Goal: Complete application form: Complete application form

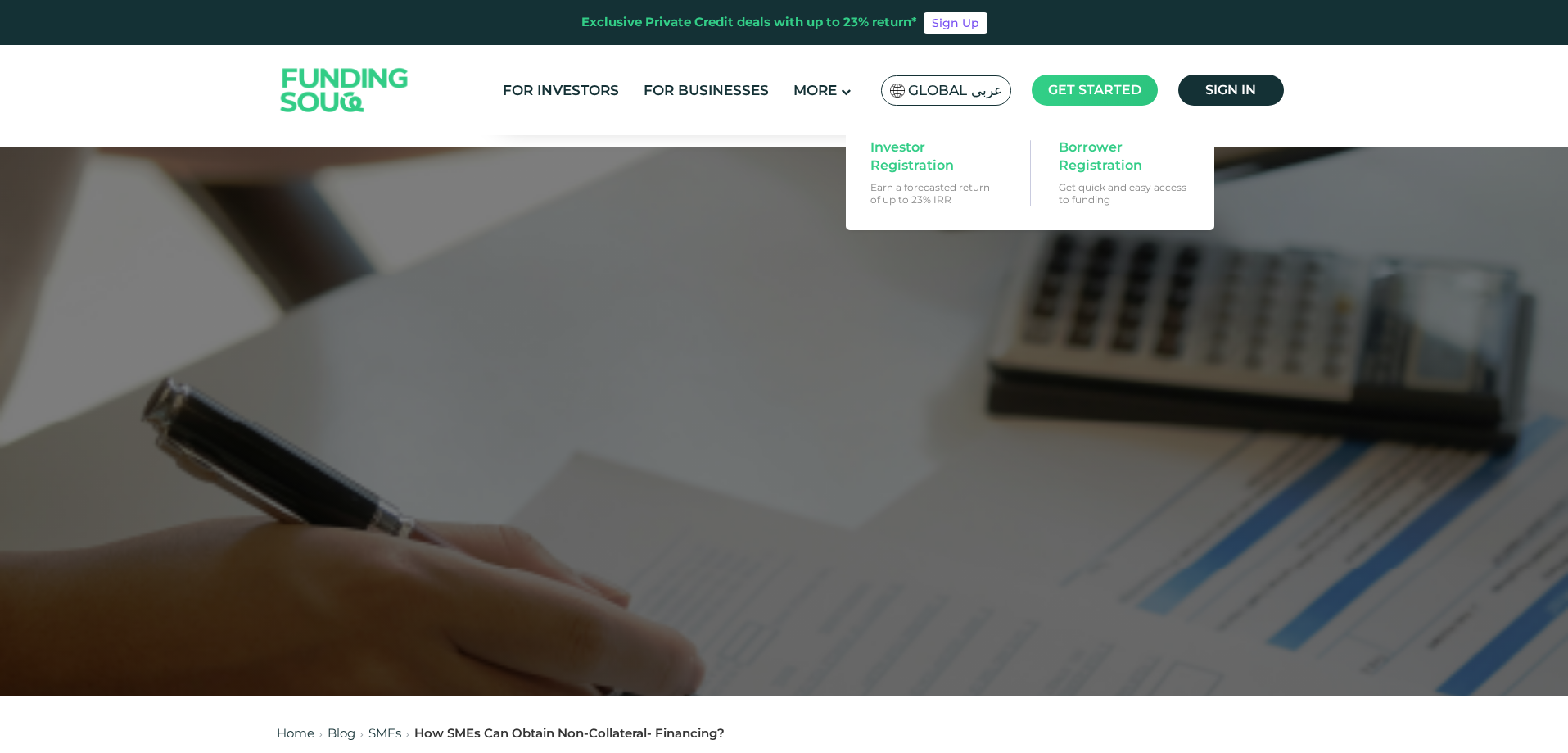
click at [1058, 84] on span "Get started" at bounding box center [1095, 89] width 93 height 16
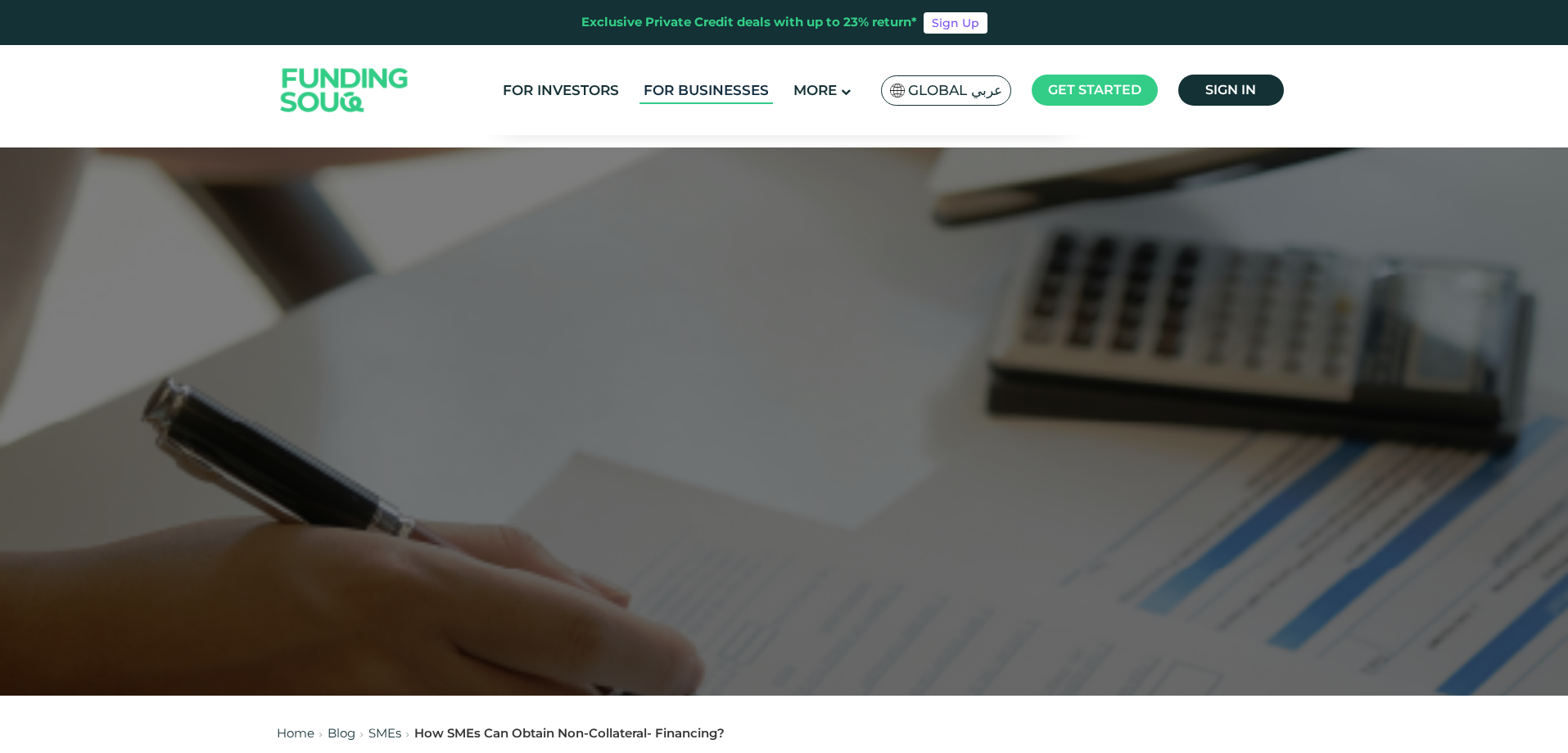
click at [660, 86] on link "For Businesses" at bounding box center [706, 91] width 134 height 27
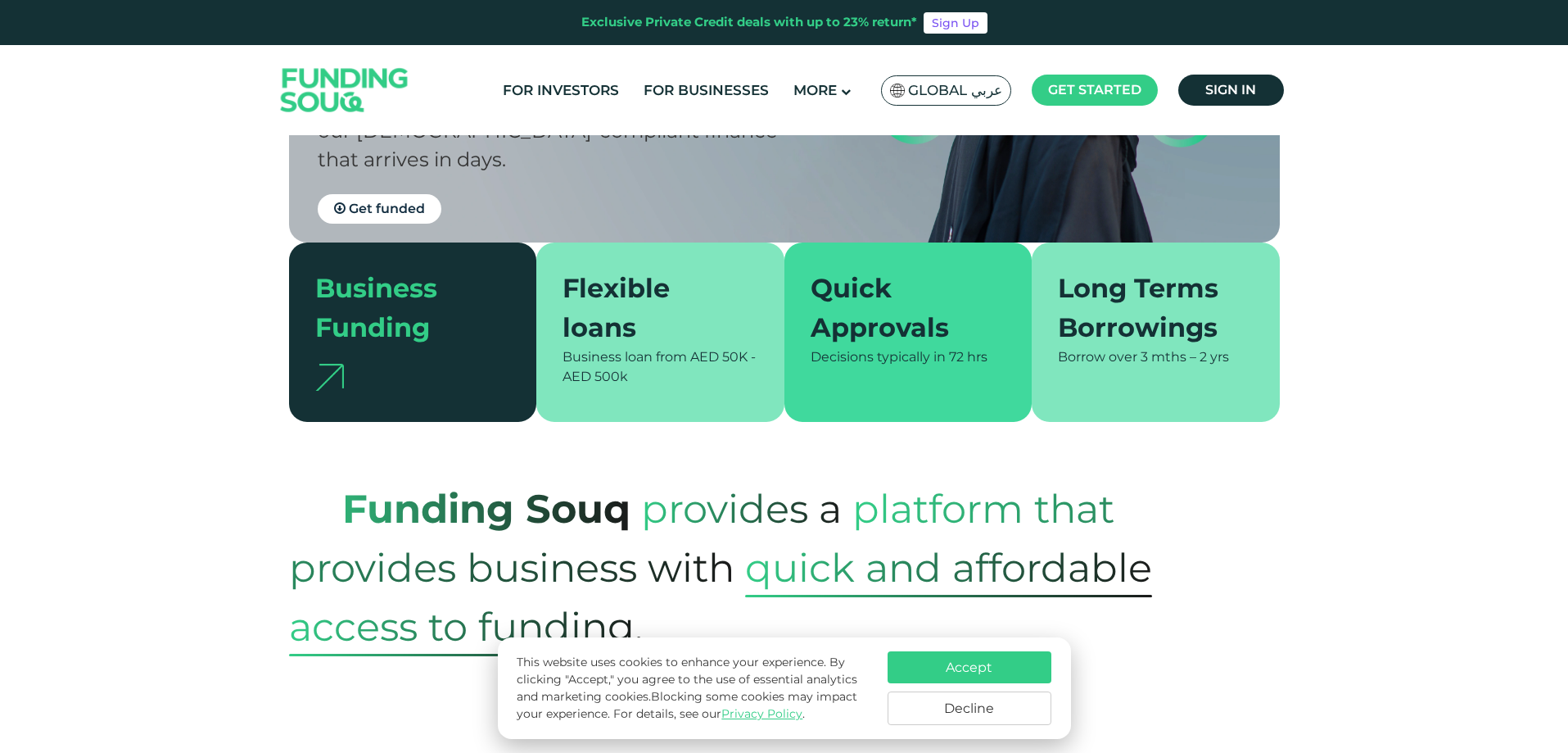
scroll to position [328, 0]
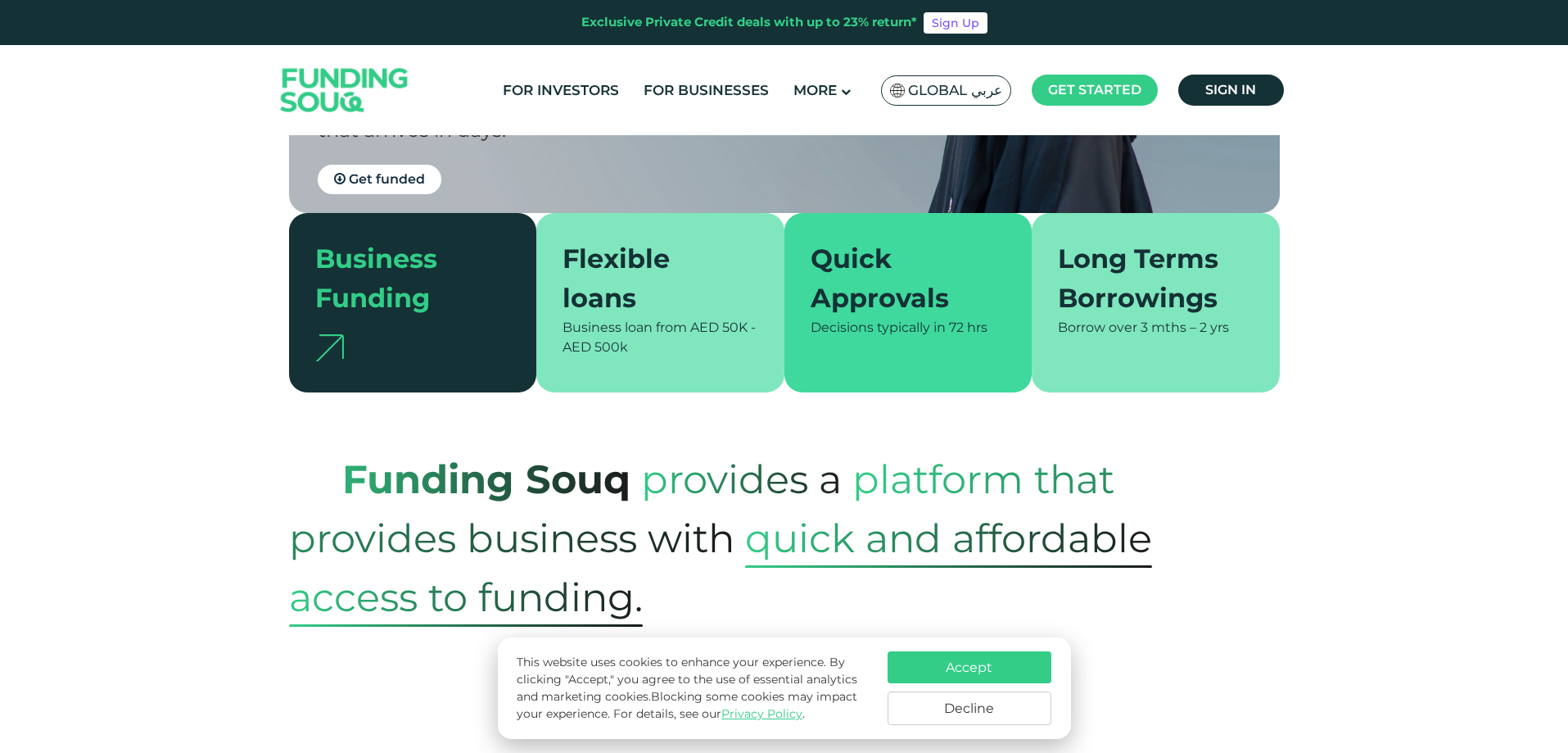
click at [969, 674] on button "Accept" at bounding box center [969, 667] width 164 height 32
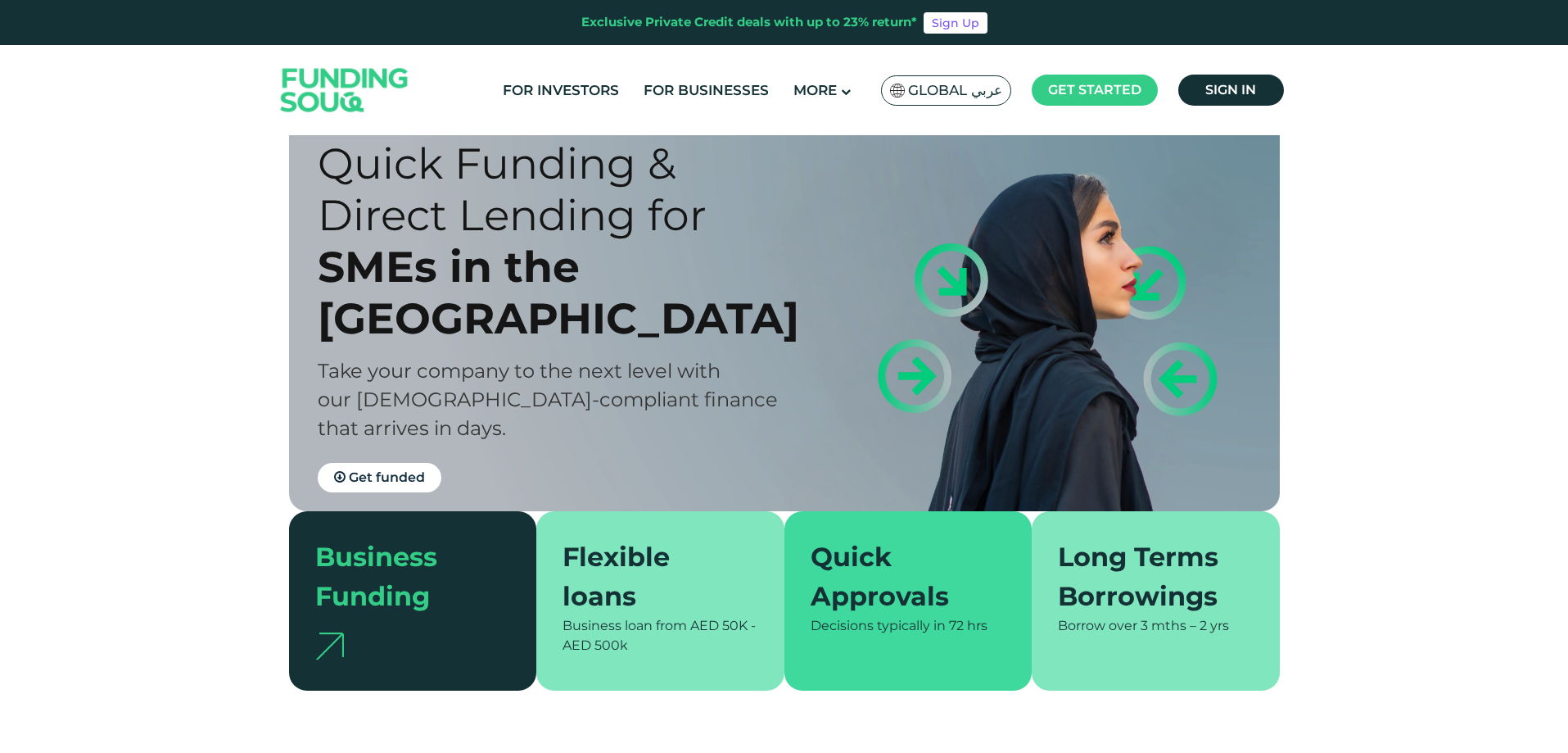
scroll to position [0, 0]
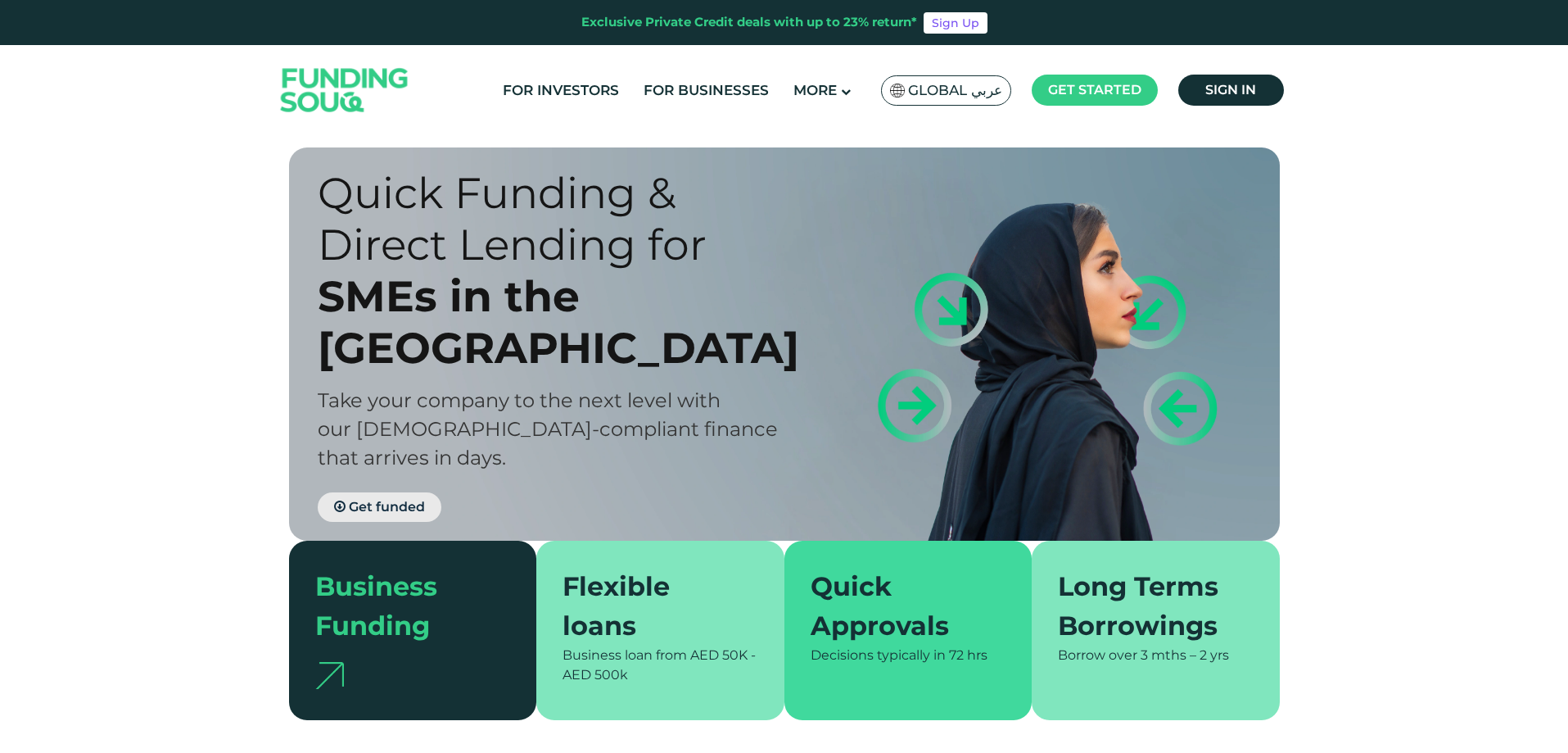
click at [358, 499] on span "Get funded" at bounding box center [386, 506] width 76 height 16
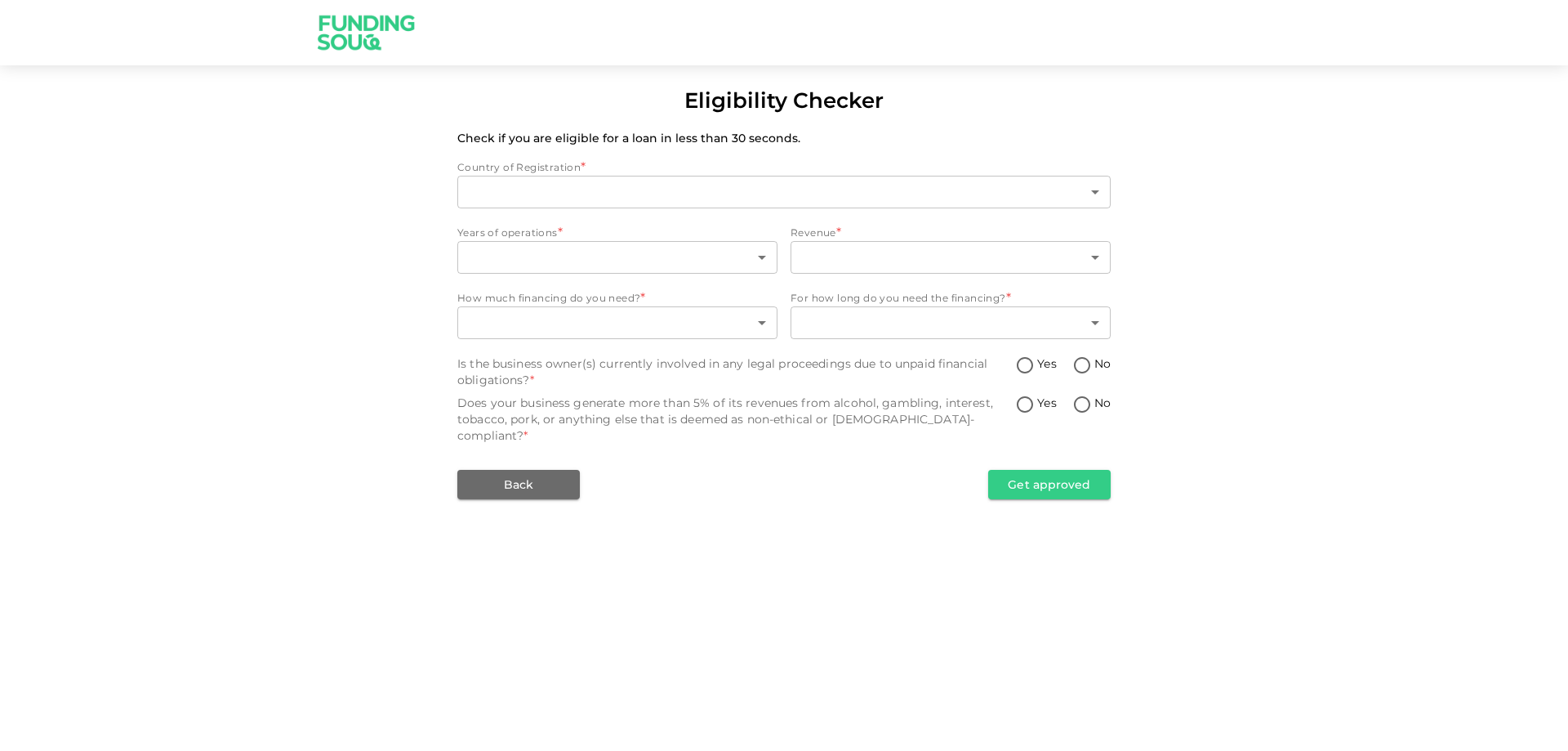
type input "1"
click at [557, 256] on body "Eligibility Checker Check if you are eligible for a loan in less than 30 second…" at bounding box center [784, 375] width 1568 height 751
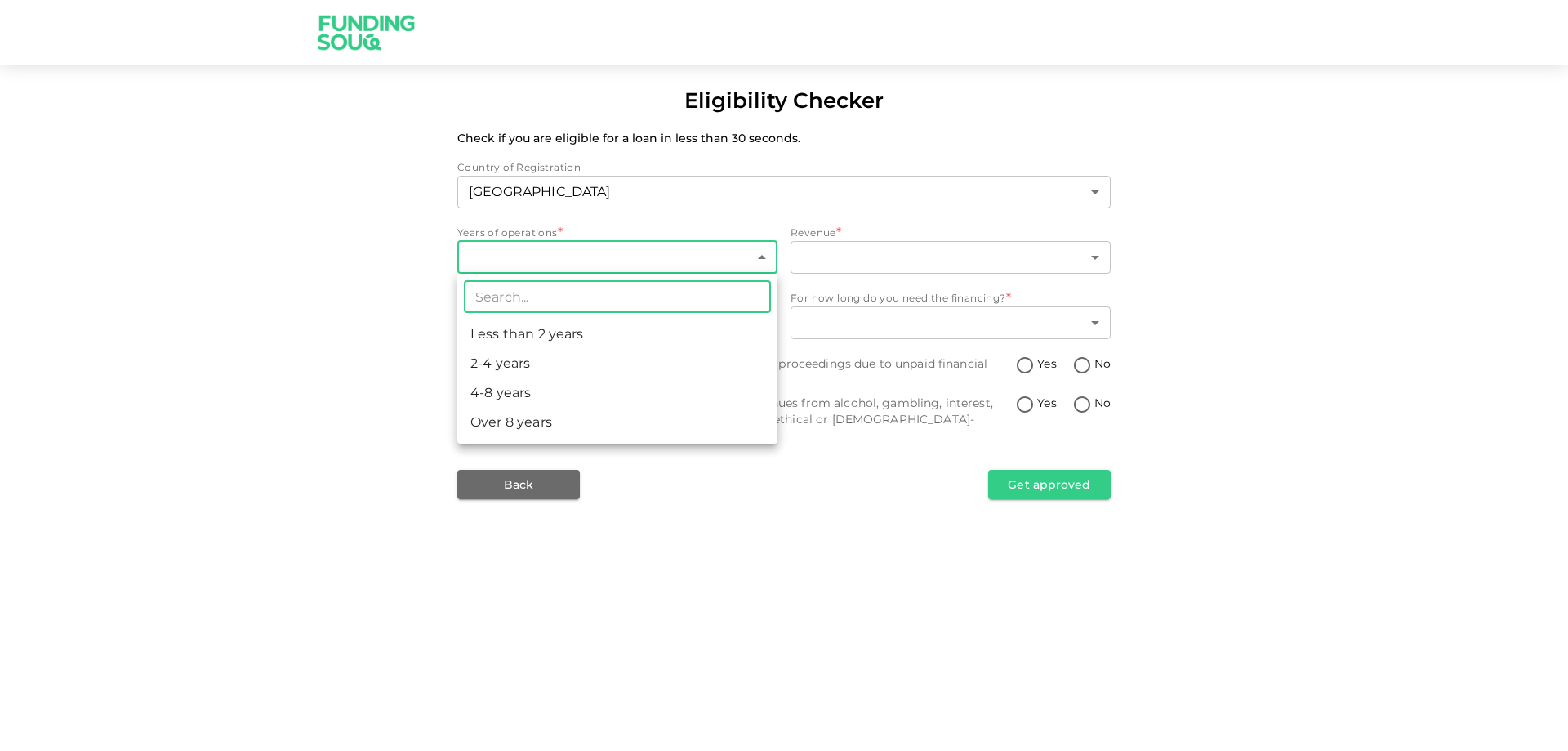
click at [485, 392] on li "4-8 years" at bounding box center [617, 392] width 320 height 29
type input "3"
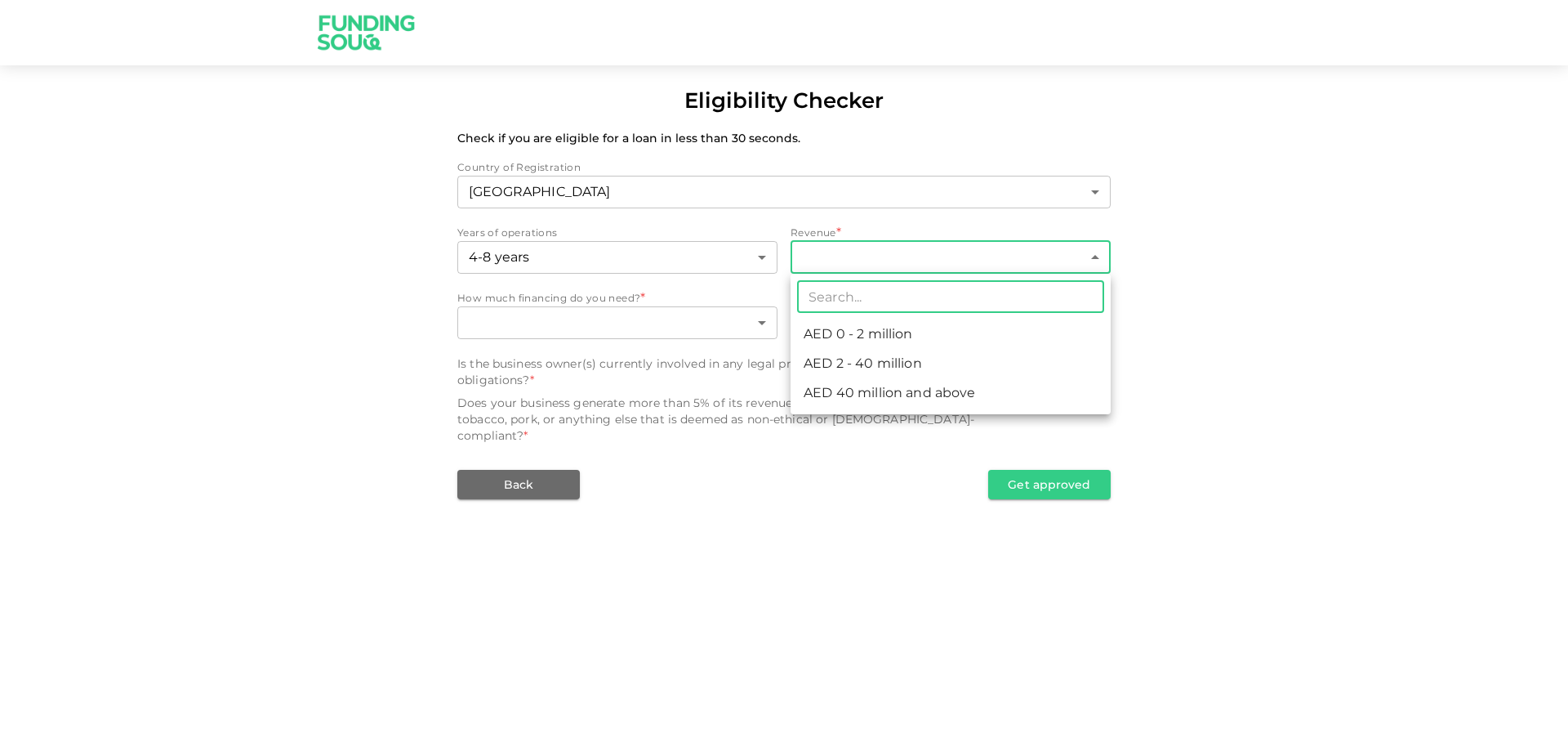
click at [868, 258] on body "Eligibility Checker Check if you are eligible for a loan in less than 30 second…" at bounding box center [784, 375] width 1568 height 751
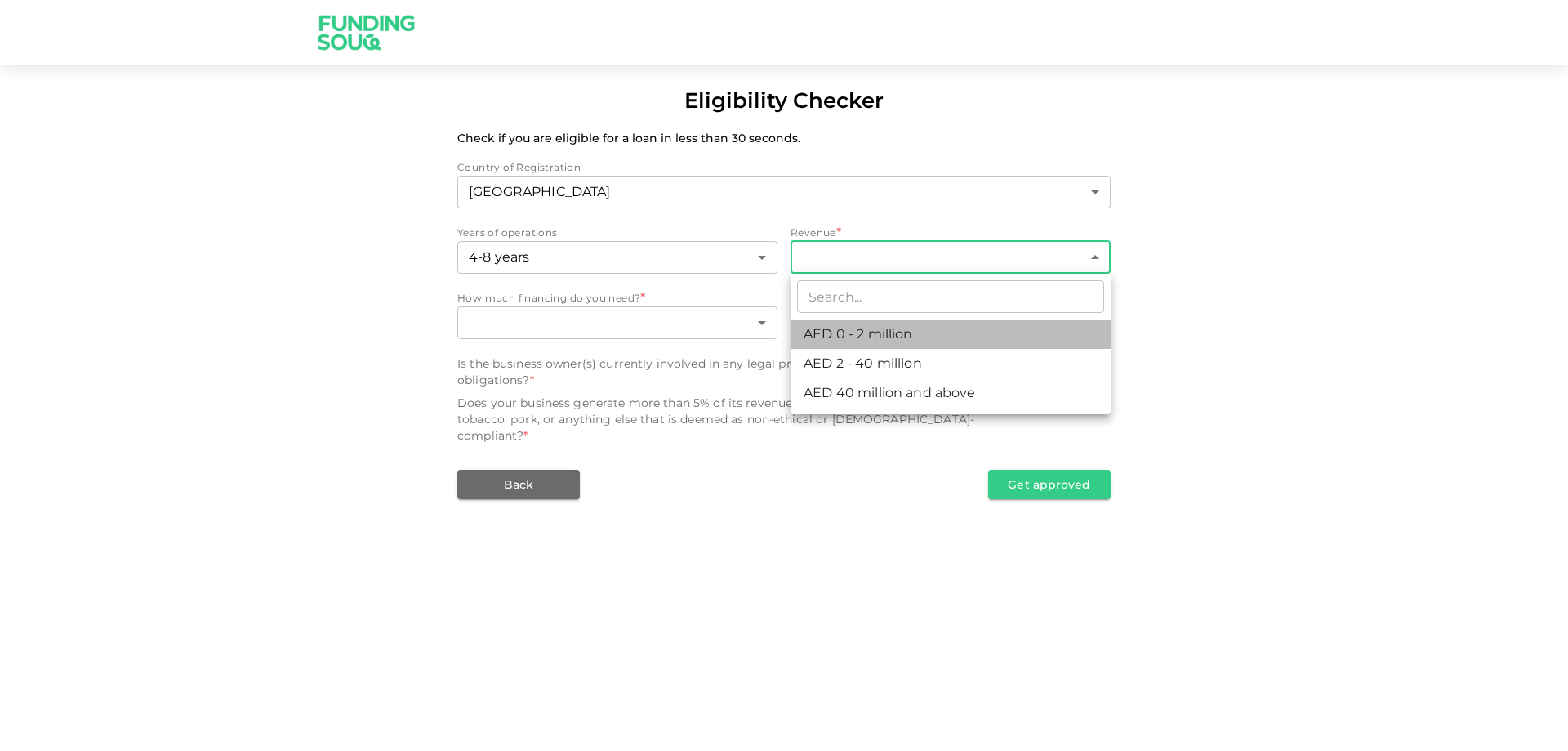
click at [839, 329] on li "AED 0 - 2 million" at bounding box center [950, 334] width 320 height 29
type input "1"
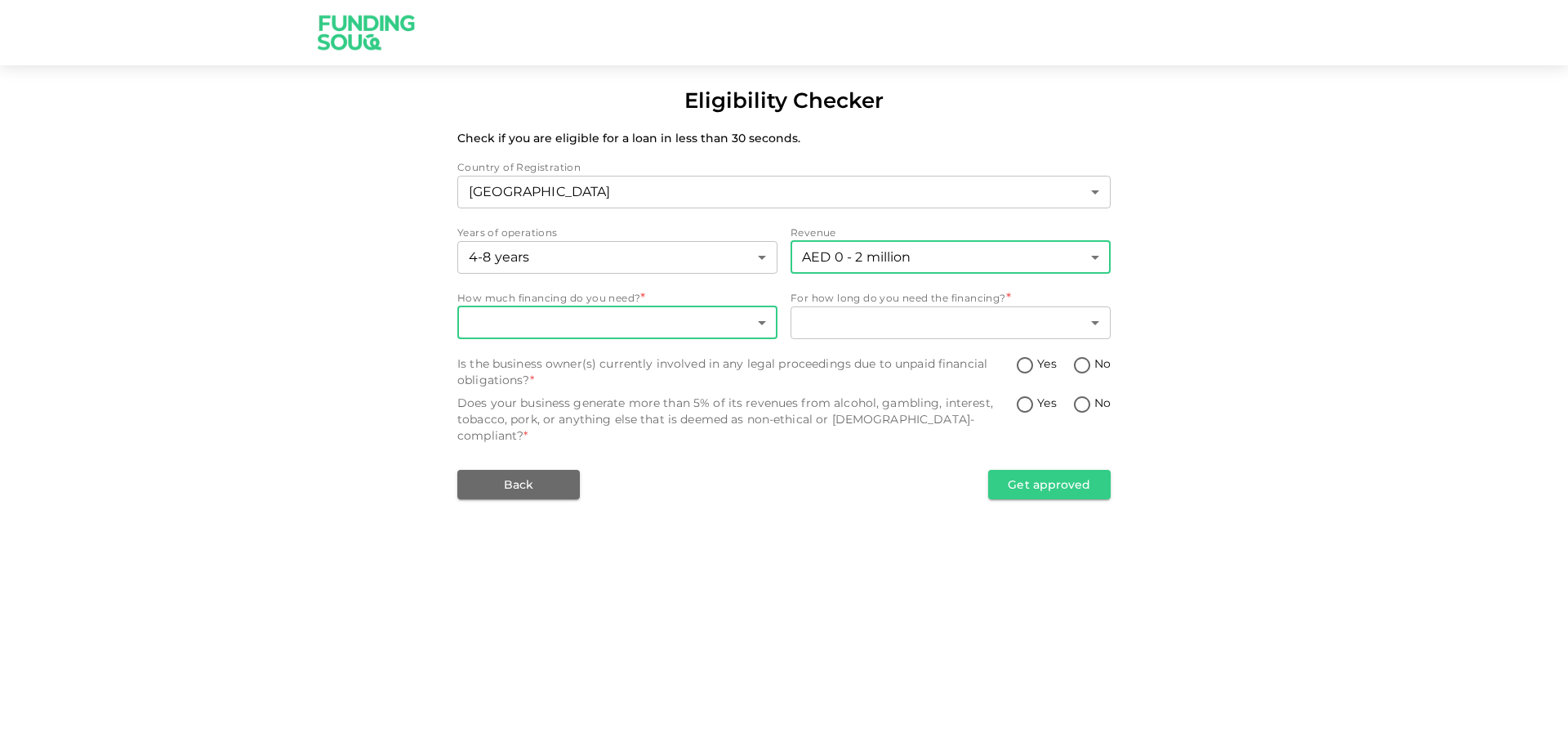
click at [556, 321] on body "Eligibility Checker Check if you are eligible for a loan in less than 30 second…" at bounding box center [784, 375] width 1568 height 751
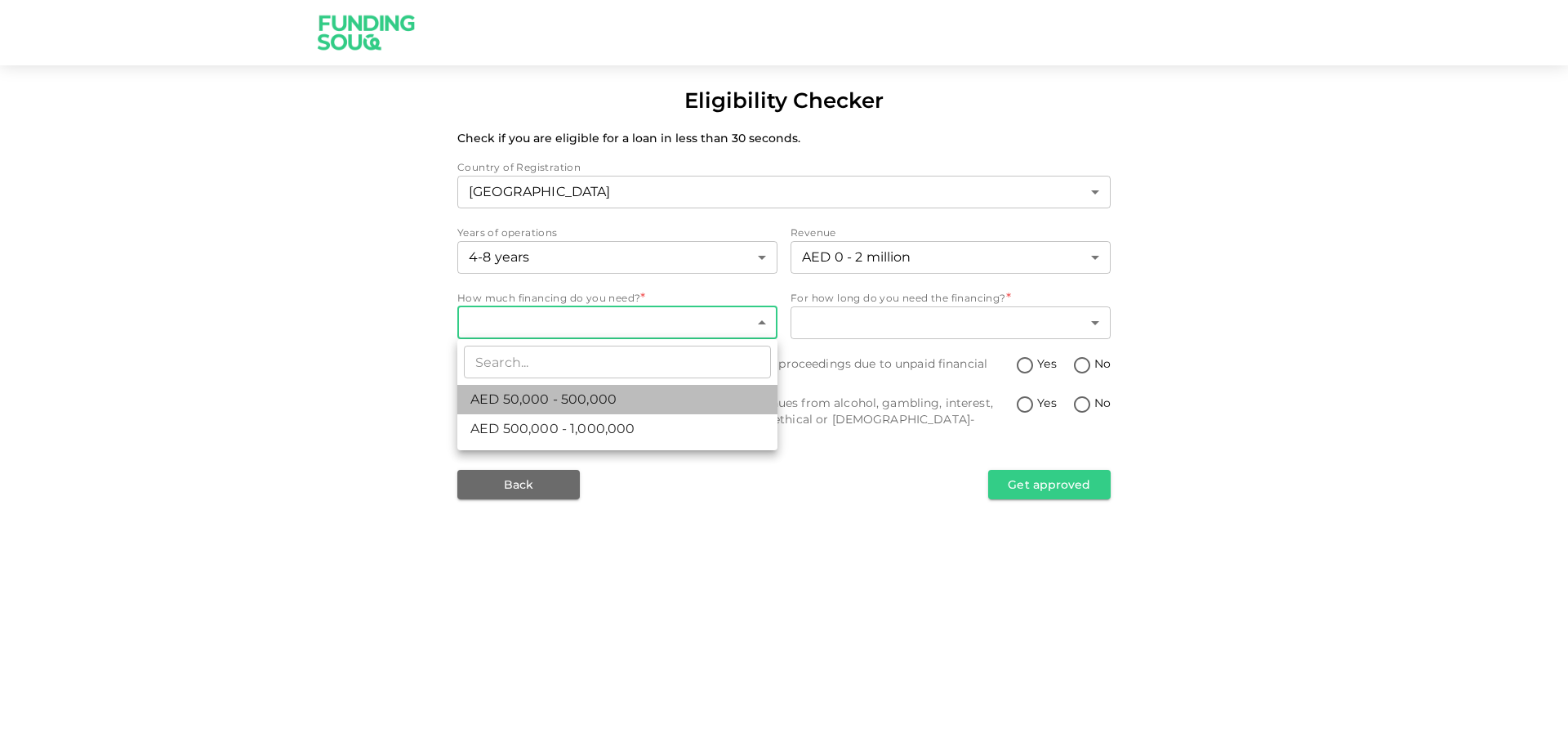
click at [486, 395] on span "AED 50,000 - 500,000" at bounding box center [544, 399] width 146 height 19
type input "1"
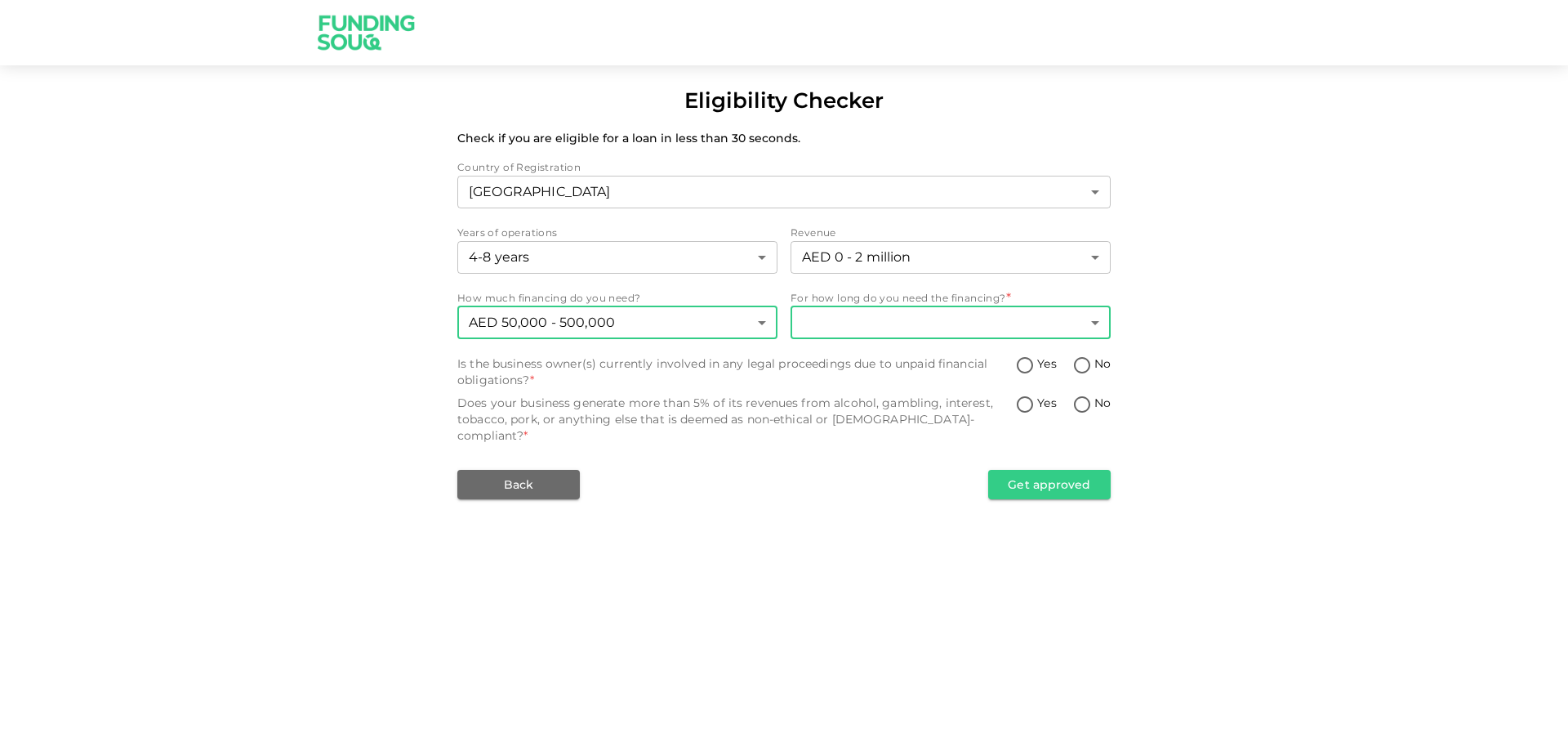
click at [891, 328] on body "Eligibility Checker Check if you are eligible for a loan in less than 30 second…" at bounding box center [784, 375] width 1568 height 751
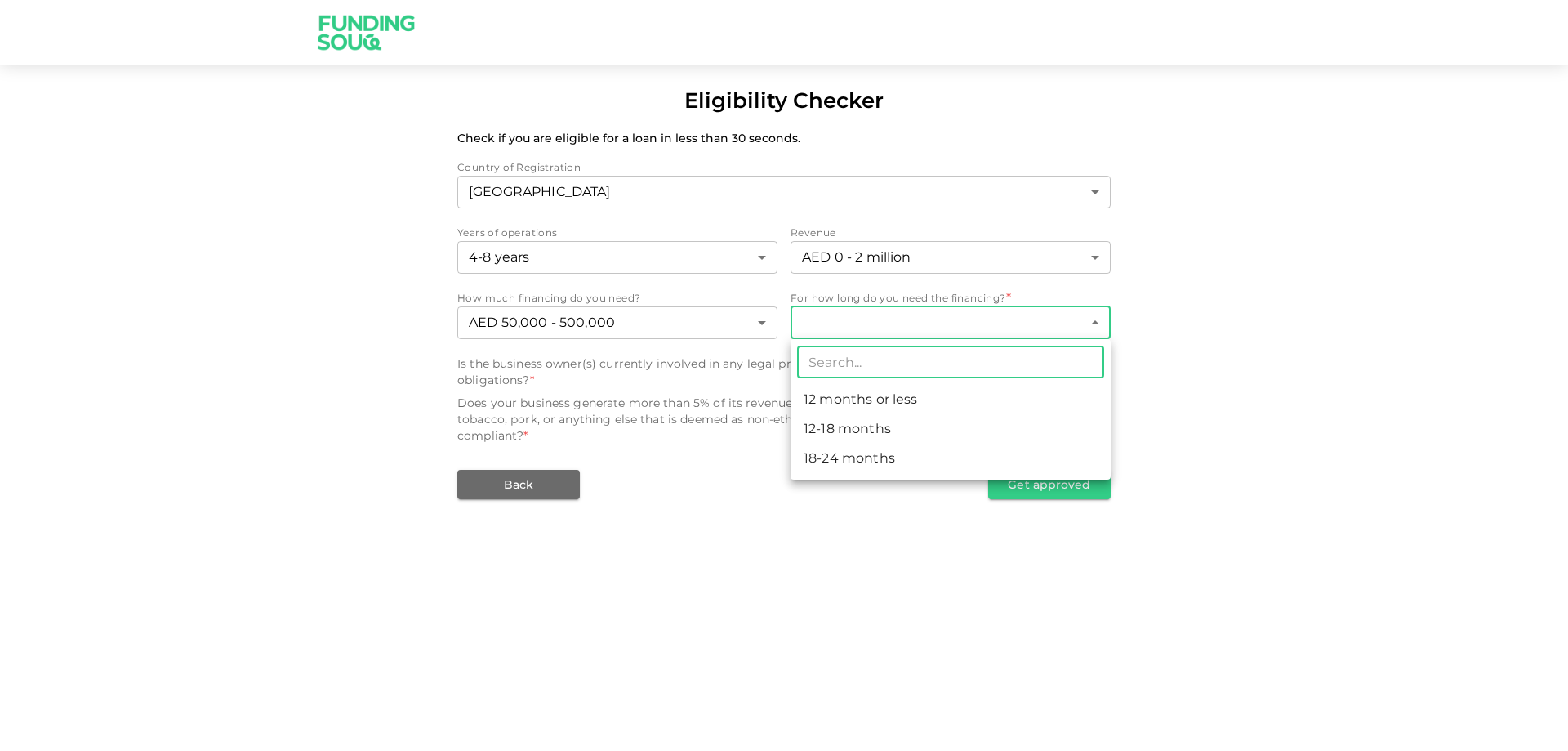
click at [825, 422] on li "12-18 months" at bounding box center [950, 429] width 320 height 29
type input "2"
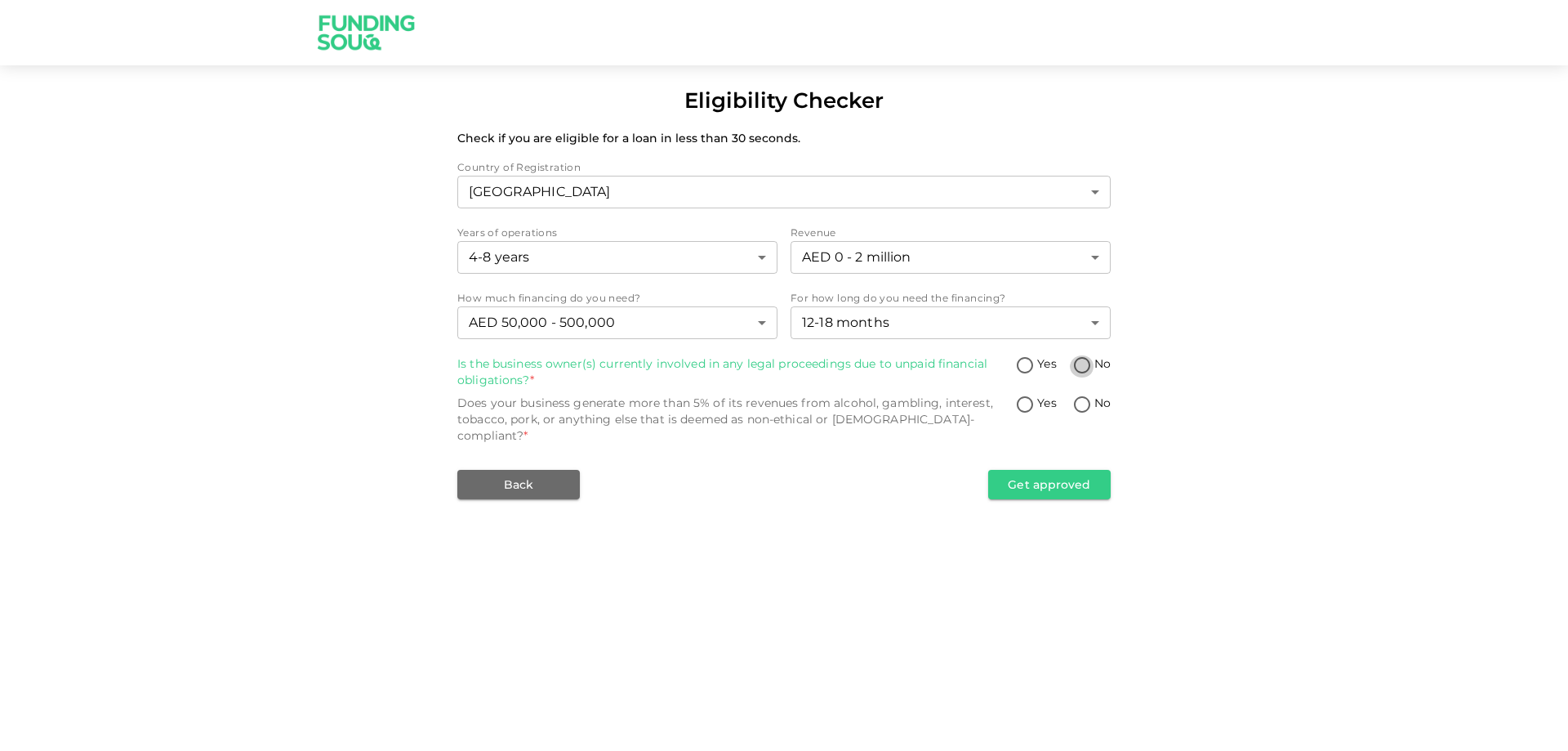
click at [1080, 362] on input "No" at bounding box center [1082, 366] width 25 height 22
radio input "true"
click at [1082, 405] on input "No" at bounding box center [1082, 405] width 25 height 22
radio input "true"
click at [1026, 470] on button "Get approved" at bounding box center [1050, 485] width 122 height 29
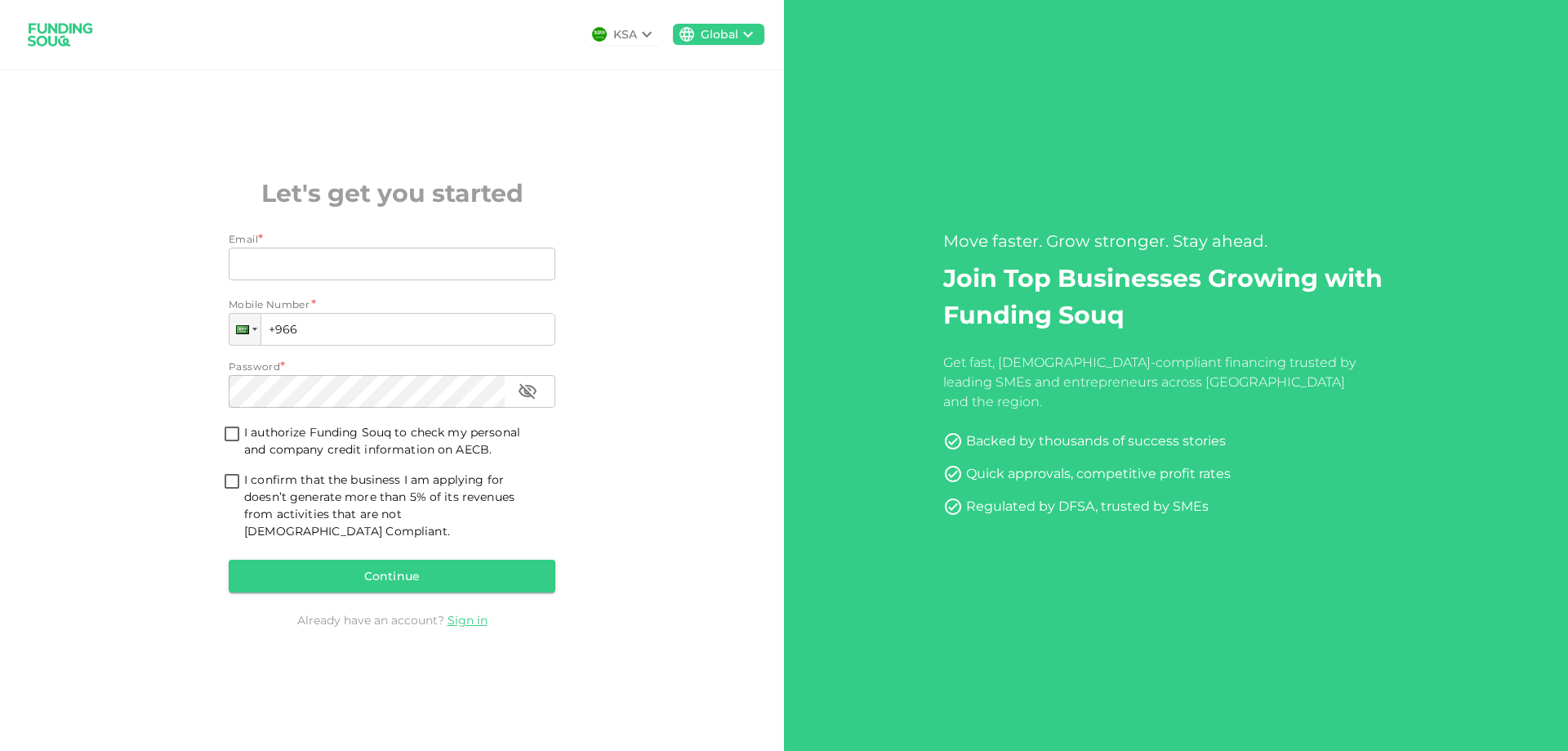
click at [640, 35] on icon at bounding box center [646, 34] width 19 height 19
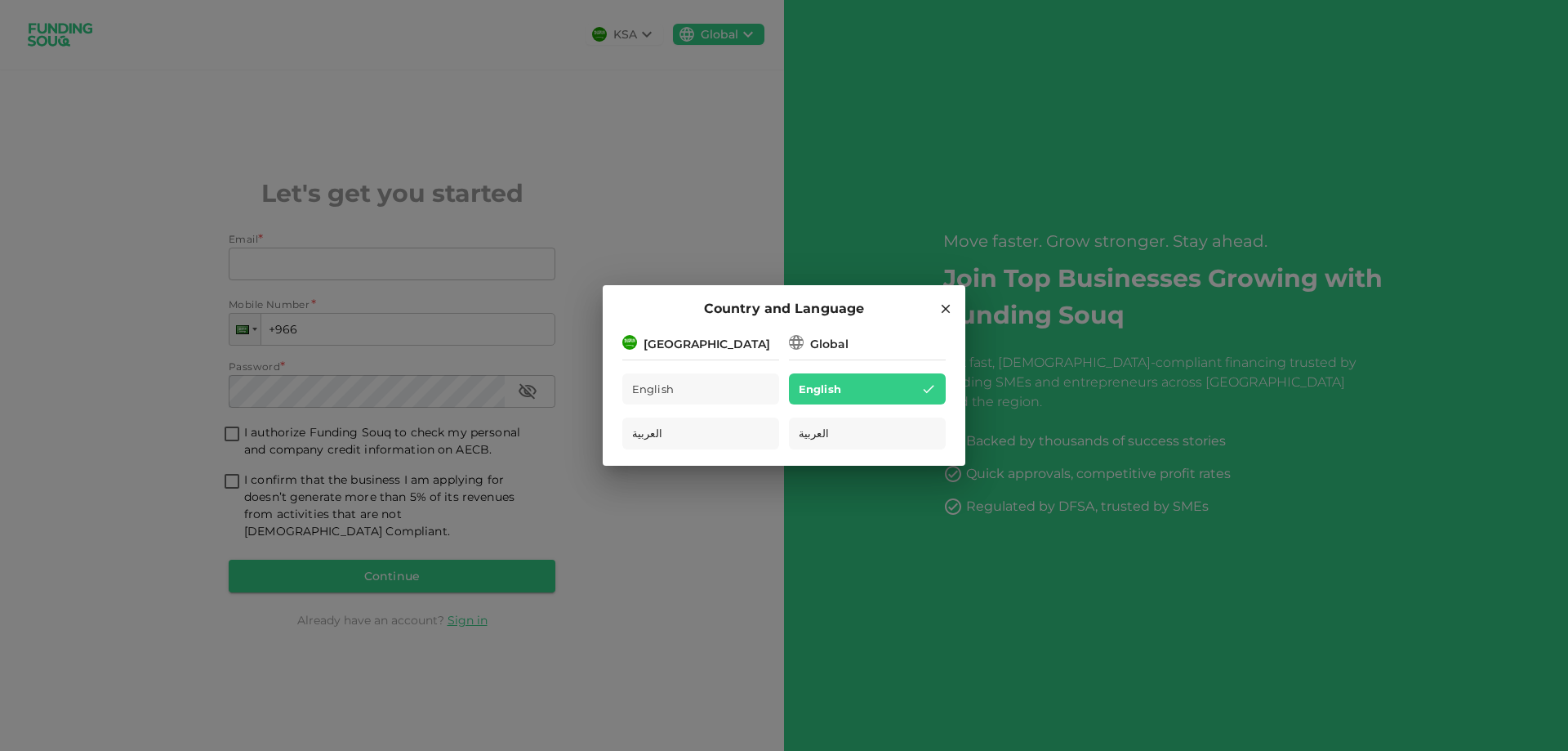
click at [723, 344] on div "[GEOGRAPHIC_DATA]" at bounding box center [701, 342] width 157 height 20
click at [814, 344] on div "Global" at bounding box center [830, 344] width 38 height 17
click at [702, 348] on div "[GEOGRAPHIC_DATA]" at bounding box center [706, 344] width 127 height 17
click at [633, 347] on img at bounding box center [630, 342] width 15 height 15
click at [852, 334] on div "Global" at bounding box center [868, 342] width 157 height 20
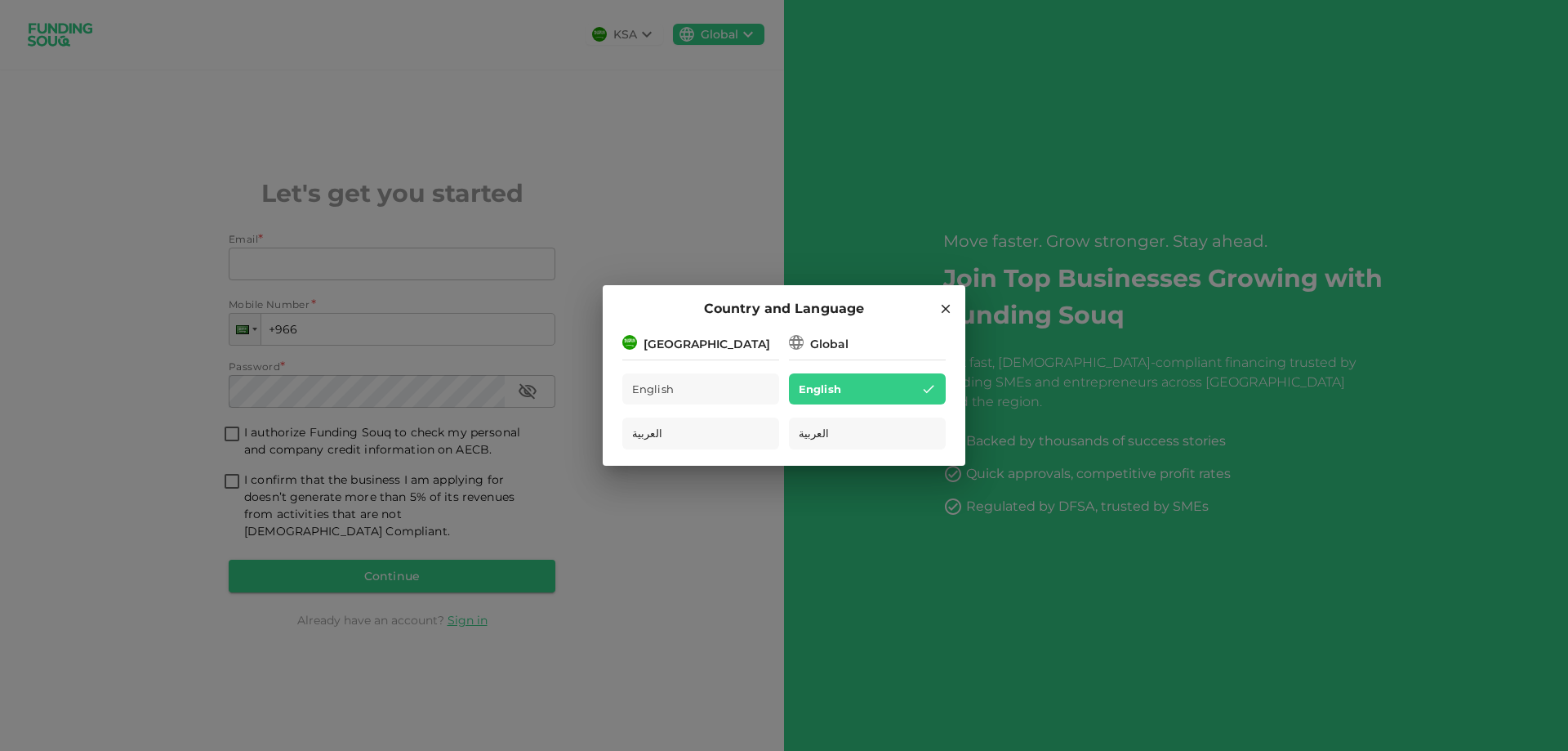
click at [838, 353] on hr at bounding box center [868, 357] width 157 height 7
click at [838, 349] on div "Global" at bounding box center [830, 344] width 38 height 17
click at [944, 304] on icon at bounding box center [946, 308] width 15 height 15
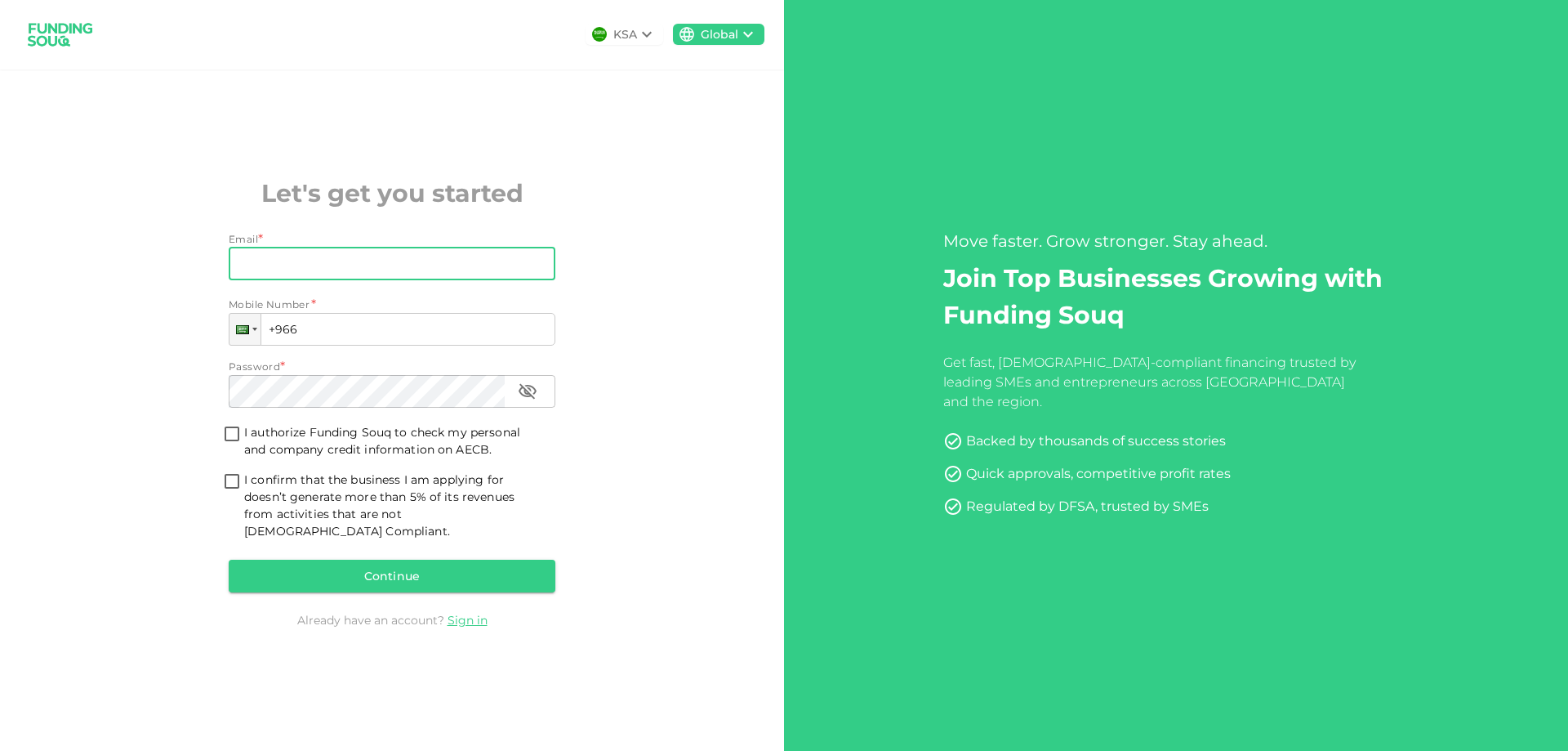
click at [307, 277] on input "Email" at bounding box center [383, 264] width 308 height 33
type input "[EMAIL_ADDRESS][DOMAIN_NAME]"
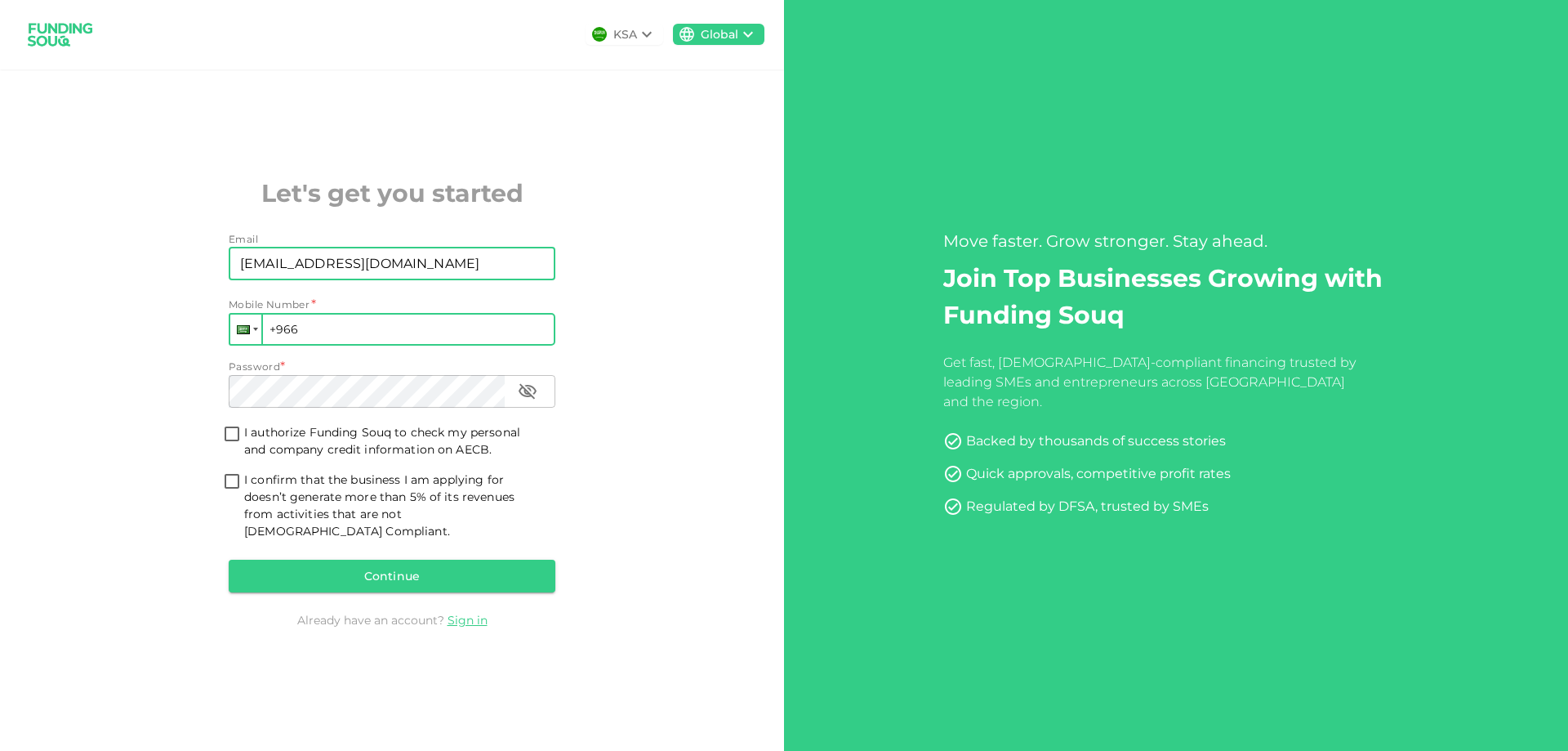
click at [252, 339] on div at bounding box center [246, 329] width 31 height 29
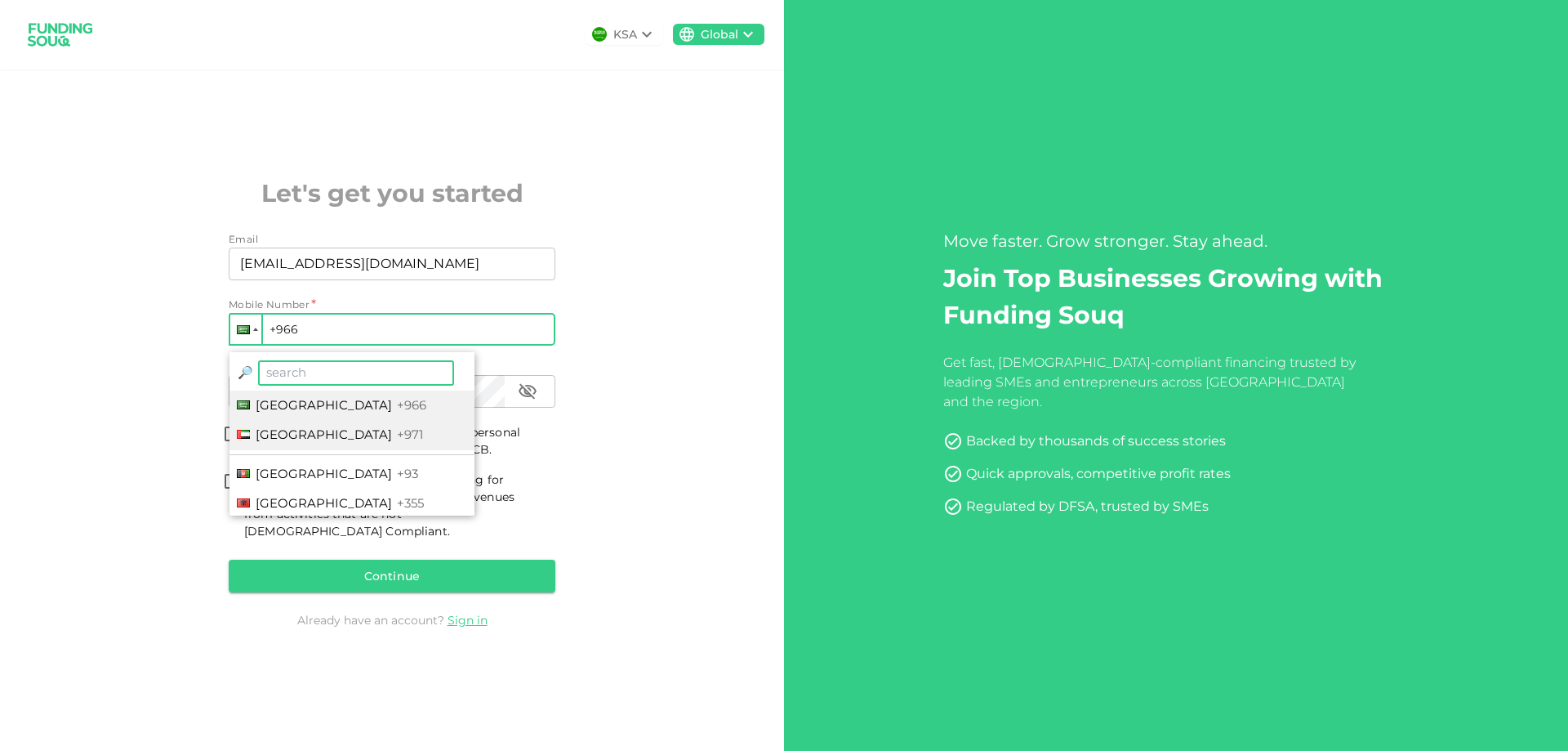
click at [302, 442] on span "[GEOGRAPHIC_DATA]" at bounding box center [323, 433] width 136 height 16
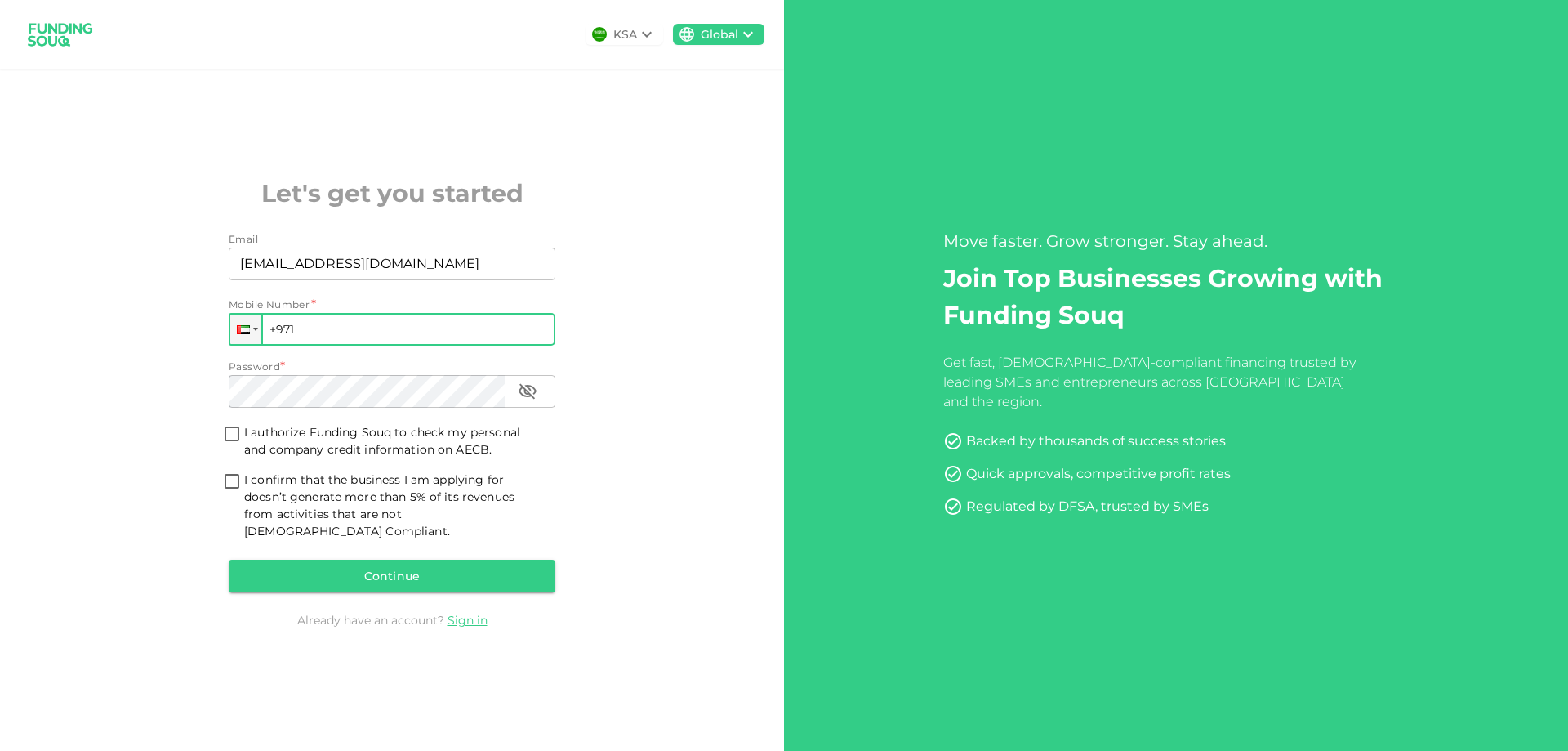
click at [354, 338] on input "+971" at bounding box center [392, 329] width 327 height 33
type input "[PHONE_NUMBER]"
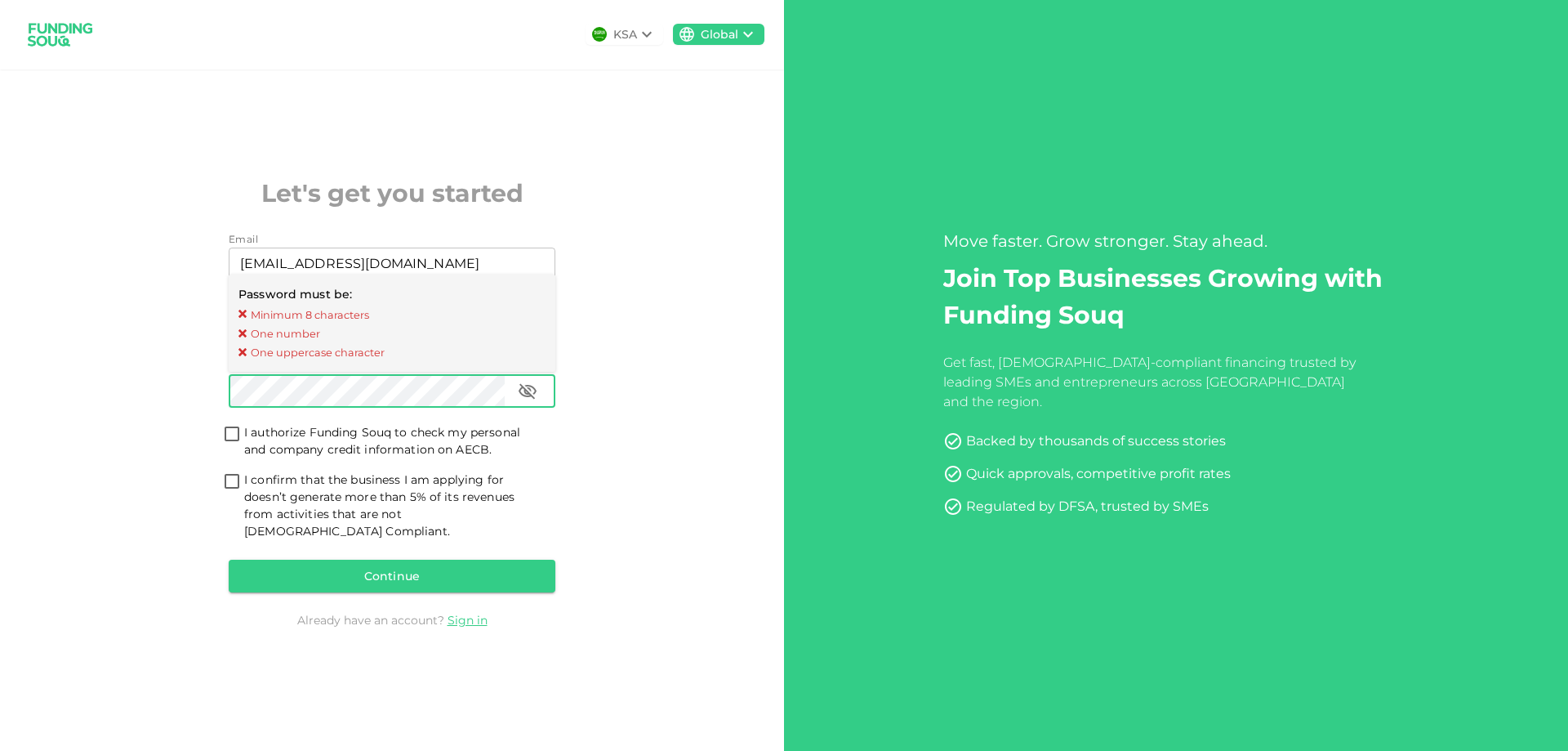
click at [603, 369] on div "KSA Global Let's get you started Email Email [EMAIL_ADDRESS][DOMAIN_NAME] Email…" at bounding box center [392, 375] width 784 height 751
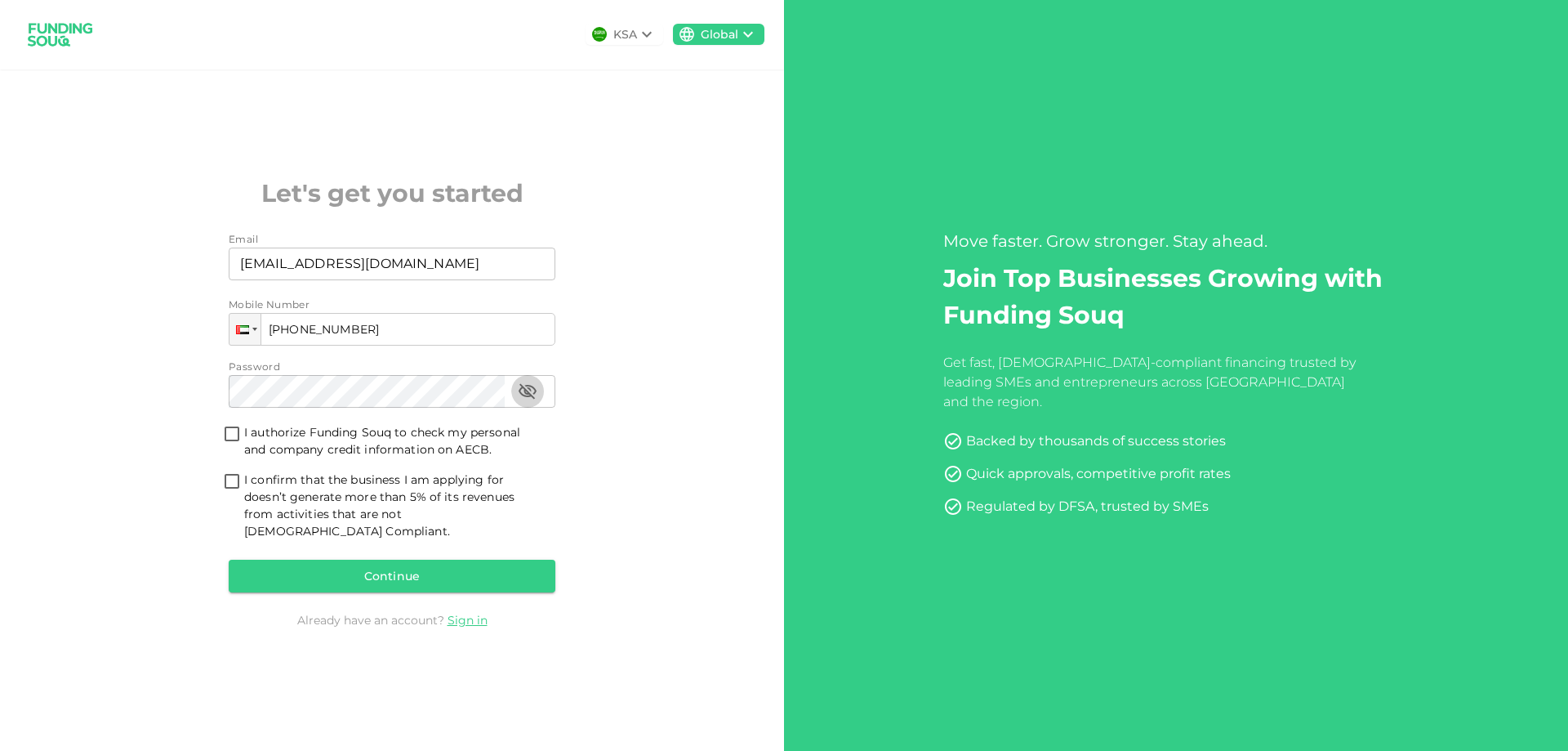
click at [235, 440] on input "I authorize Funding Souq to check my personal and company credit information on…" at bounding box center [232, 435] width 25 height 22
checkbox input "true"
click at [233, 492] on input "I confirm that the business I am applying for doesn’t generate more than 5% of …" at bounding box center [232, 482] width 25 height 22
checkbox input "true"
click at [374, 561] on button "Continue" at bounding box center [392, 576] width 327 height 33
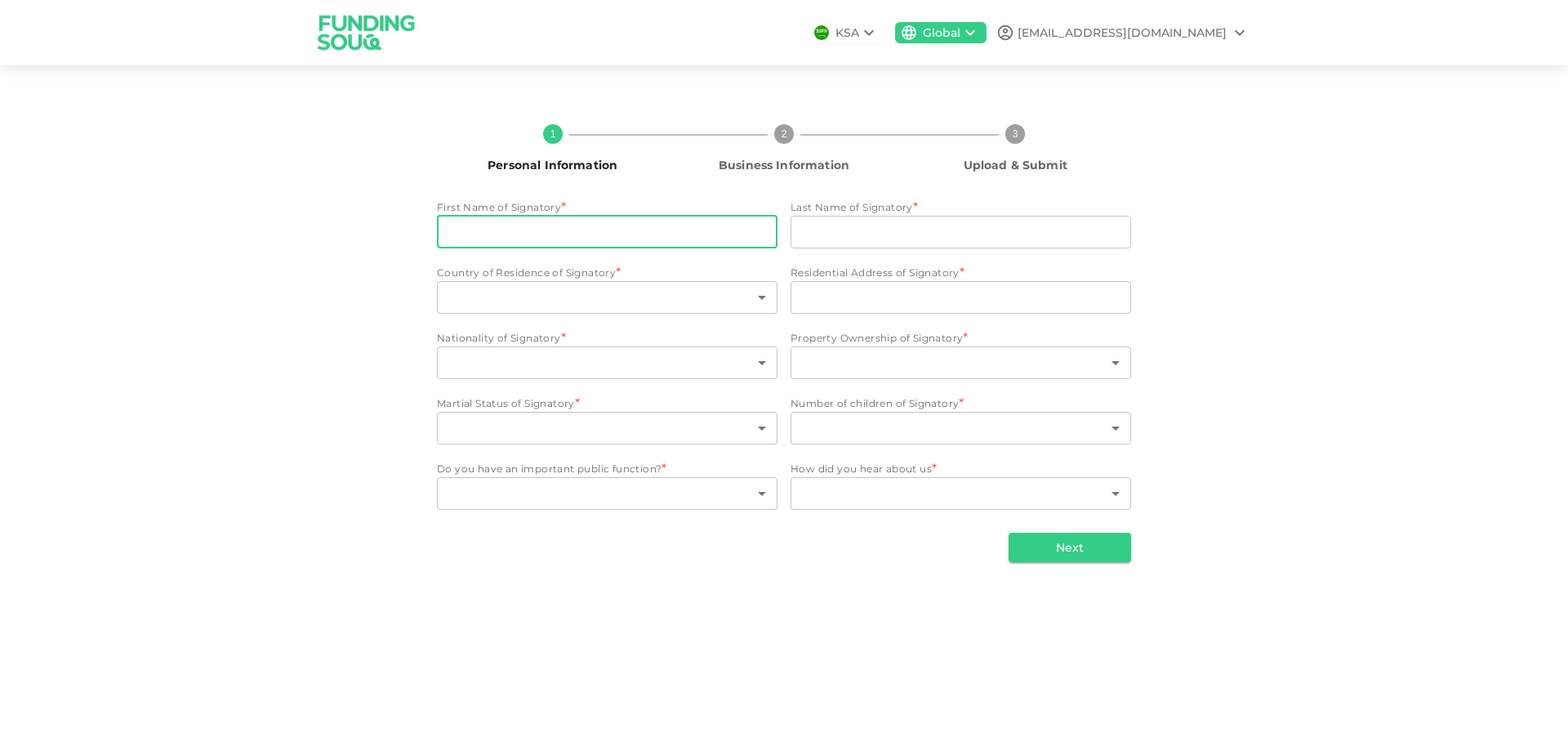
click at [545, 232] on input "First Name of Signatory" at bounding box center [607, 232] width 340 height 33
type input "[DEMOGRAPHIC_DATA]"
type input "[GEOGRAPHIC_DATA]"
type input "G-48, [GEOGRAPHIC_DATA], [GEOGRAPHIC_DATA] 04, AL MUTEENA, DEIRA,"
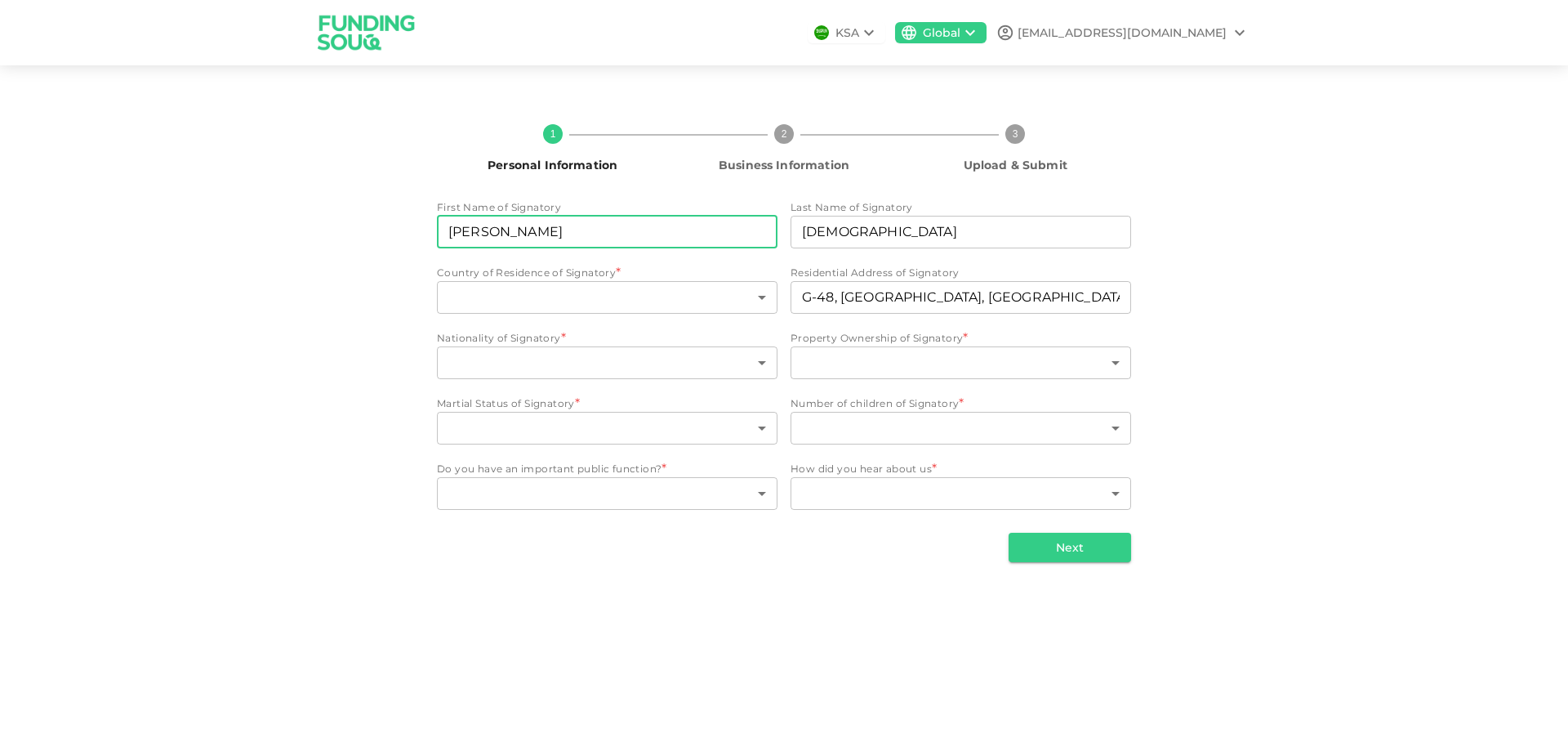
type input "[PERSON_NAME]"
click at [604, 300] on body "KSA Global [EMAIL_ADDRESS][DOMAIN_NAME] 1 Personal Information 2 Business Infor…" at bounding box center [784, 375] width 1568 height 751
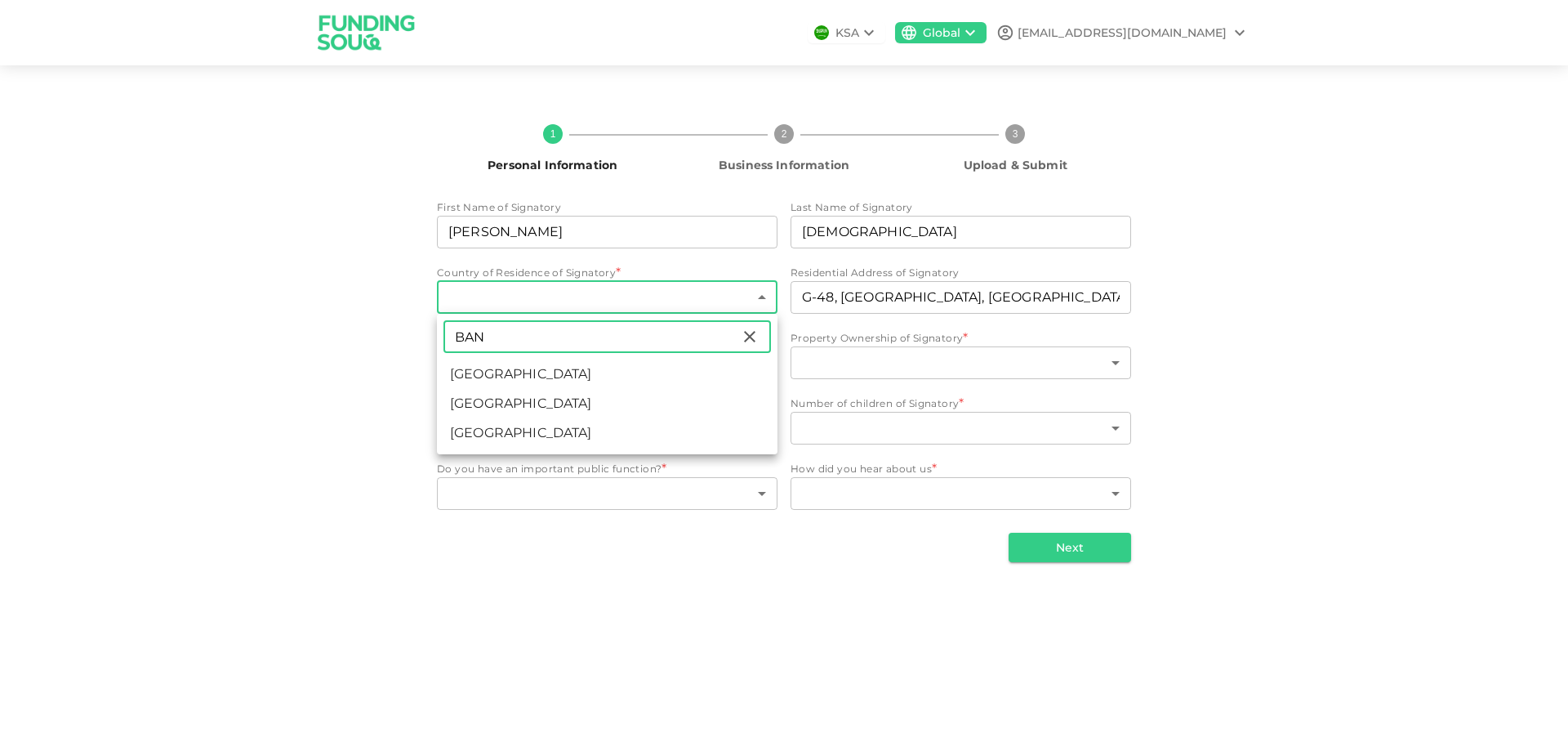
type input "[GEOGRAPHIC_DATA]"
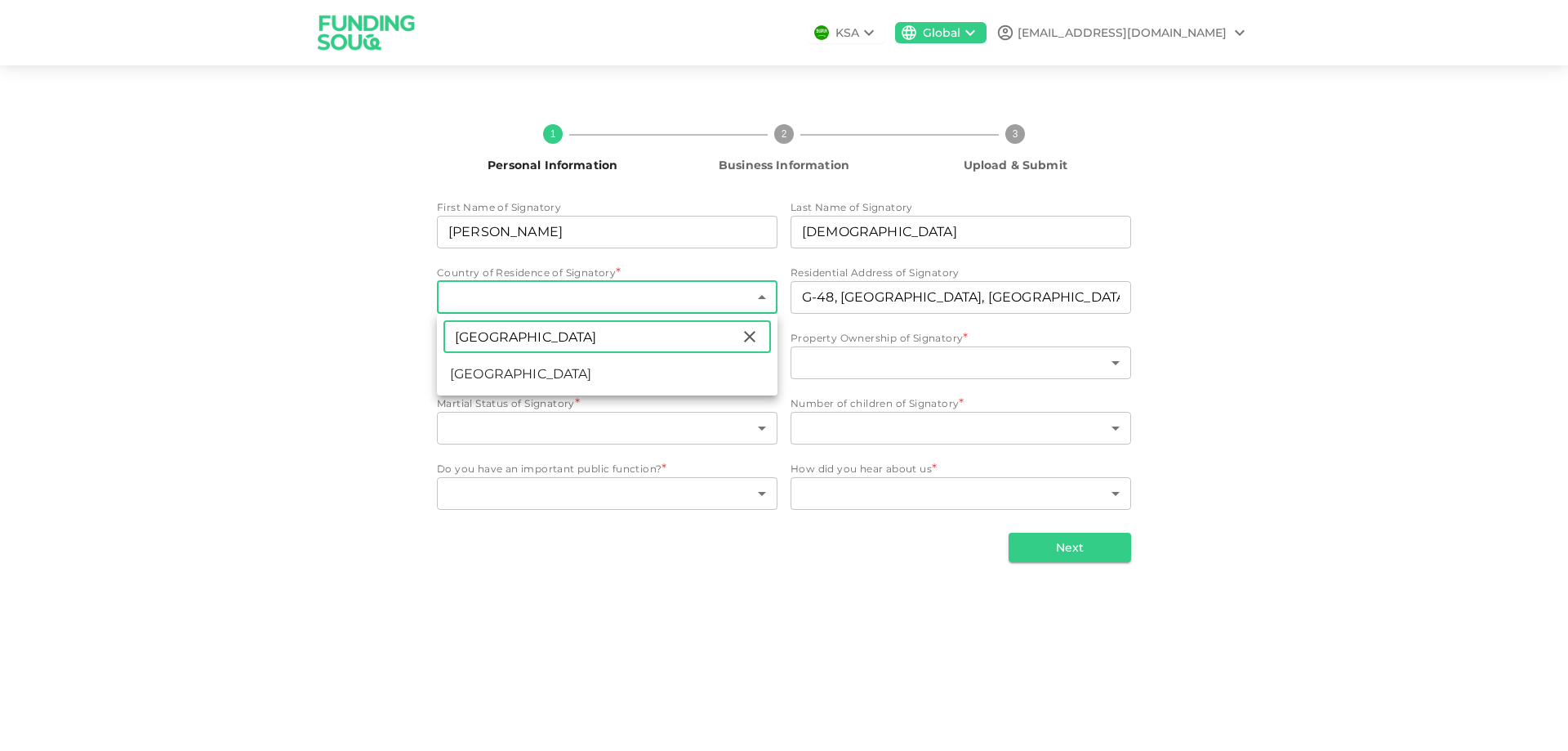
click at [534, 366] on li "[GEOGRAPHIC_DATA]" at bounding box center [607, 374] width 340 height 29
type input "18"
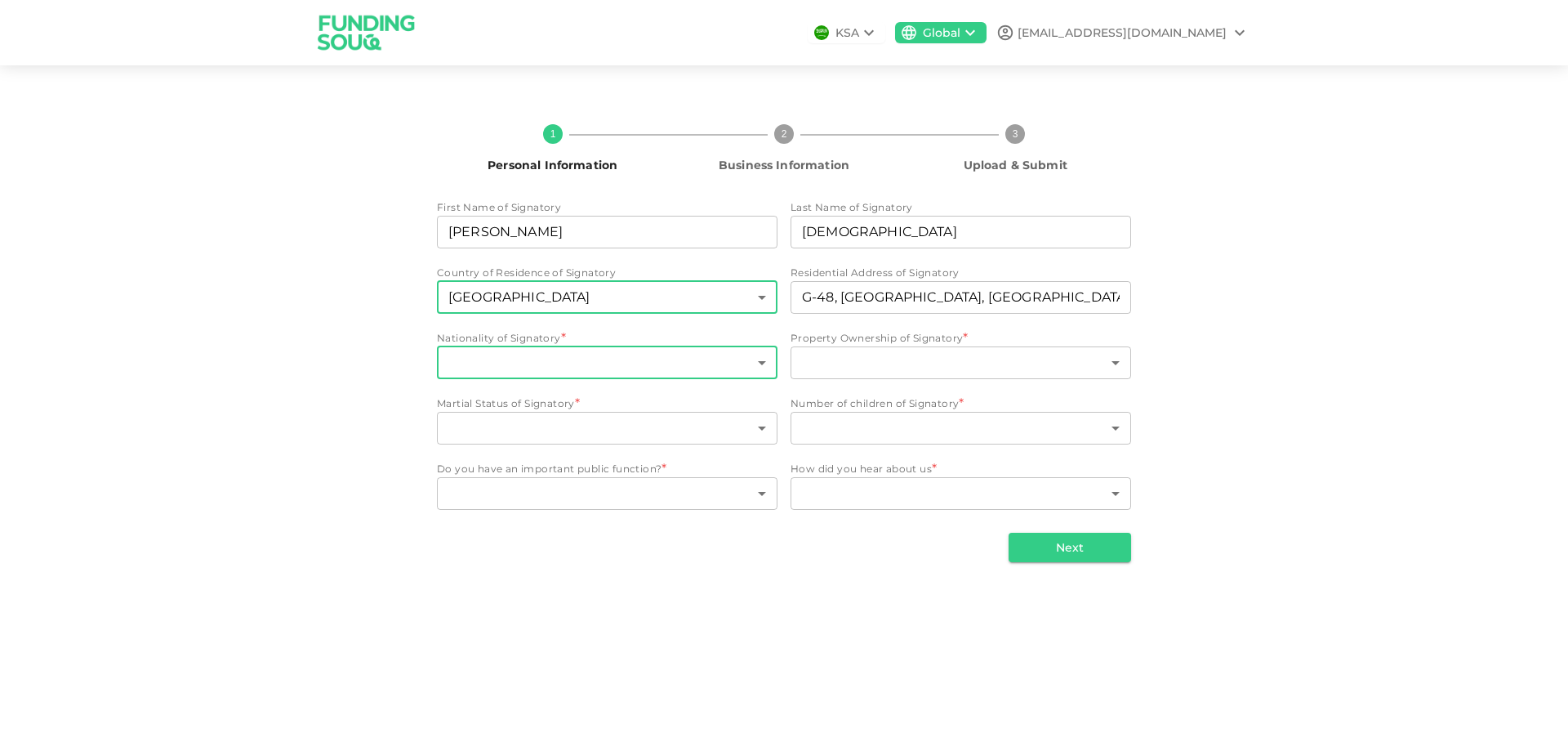
click at [498, 364] on body "KSA Global [EMAIL_ADDRESS][DOMAIN_NAME] 1 Personal Information 2 Business Infor…" at bounding box center [784, 375] width 1568 height 751
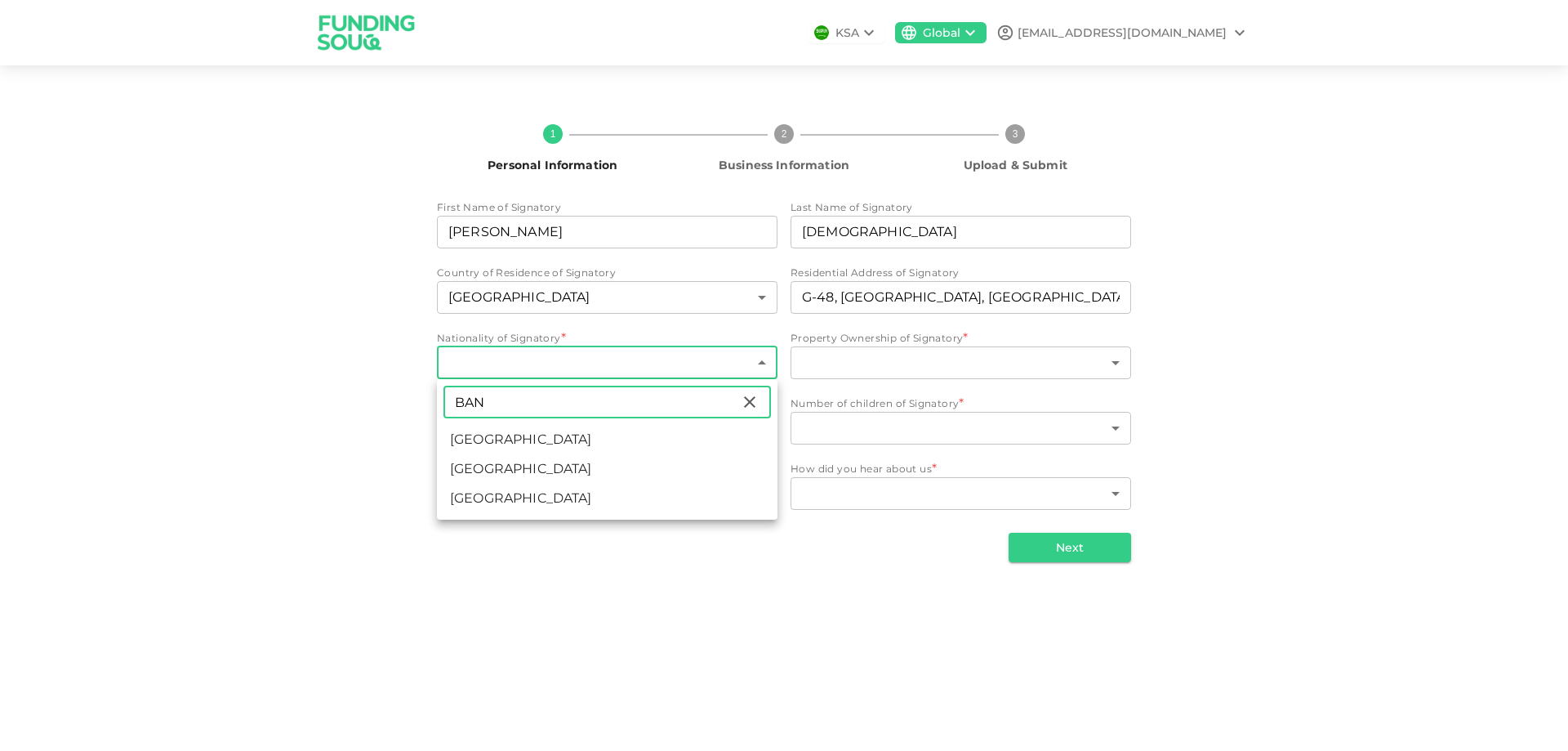
type input "BAN"
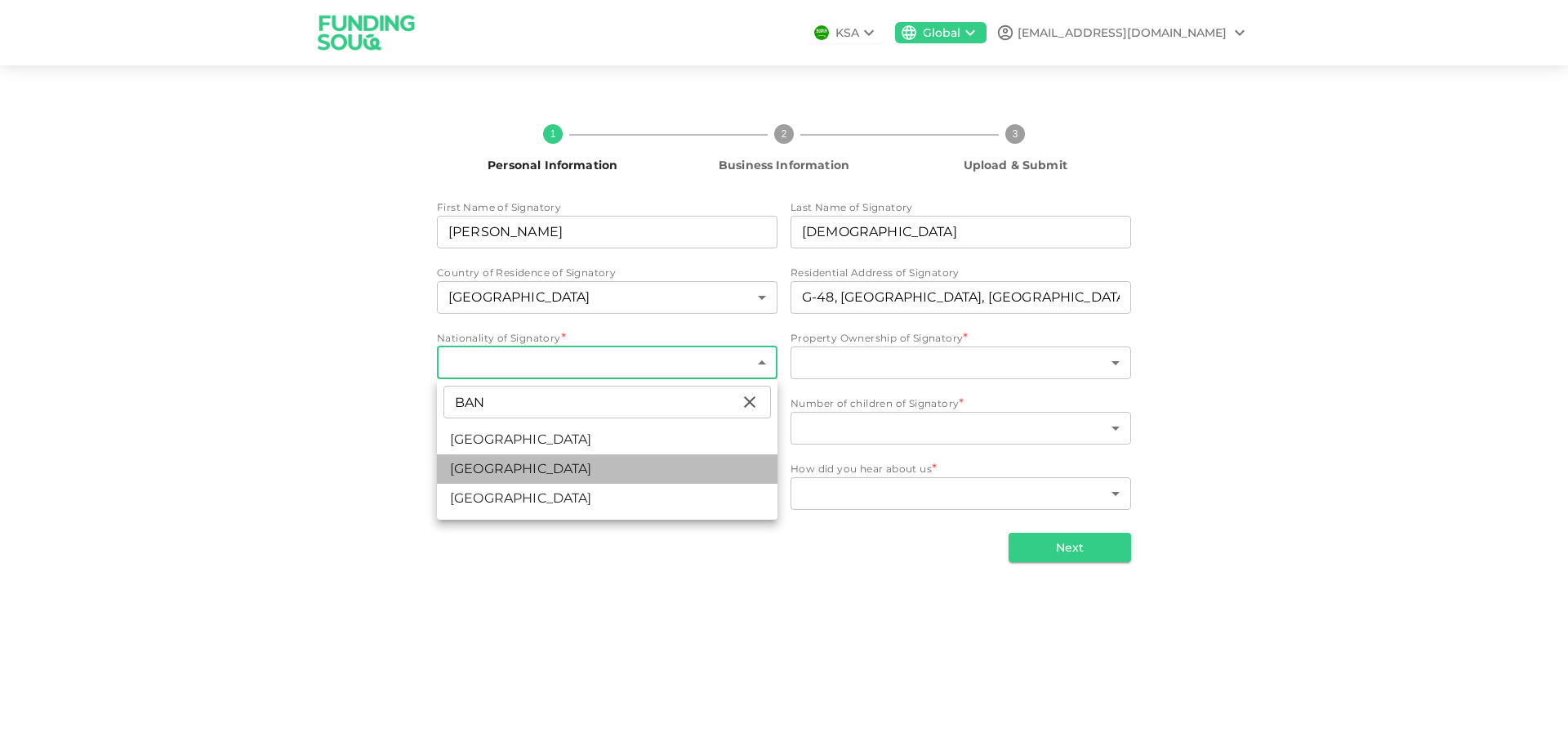
click at [502, 471] on li "[GEOGRAPHIC_DATA]" at bounding box center [607, 469] width 340 height 29
type input "18"
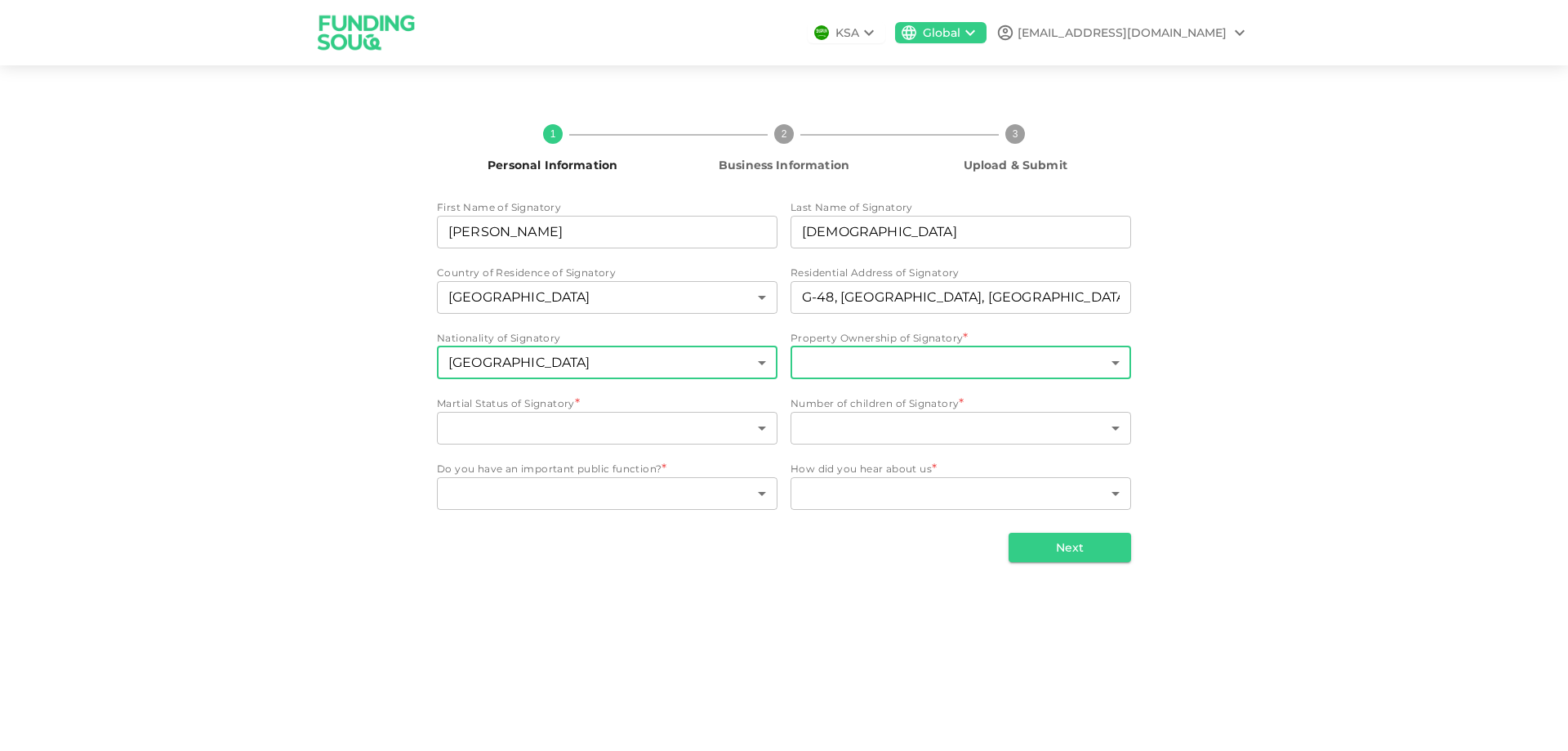
click at [891, 363] on body "KSA Global [EMAIL_ADDRESS][DOMAIN_NAME] 1 Personal Information 2 Business Infor…" at bounding box center [784, 375] width 1568 height 751
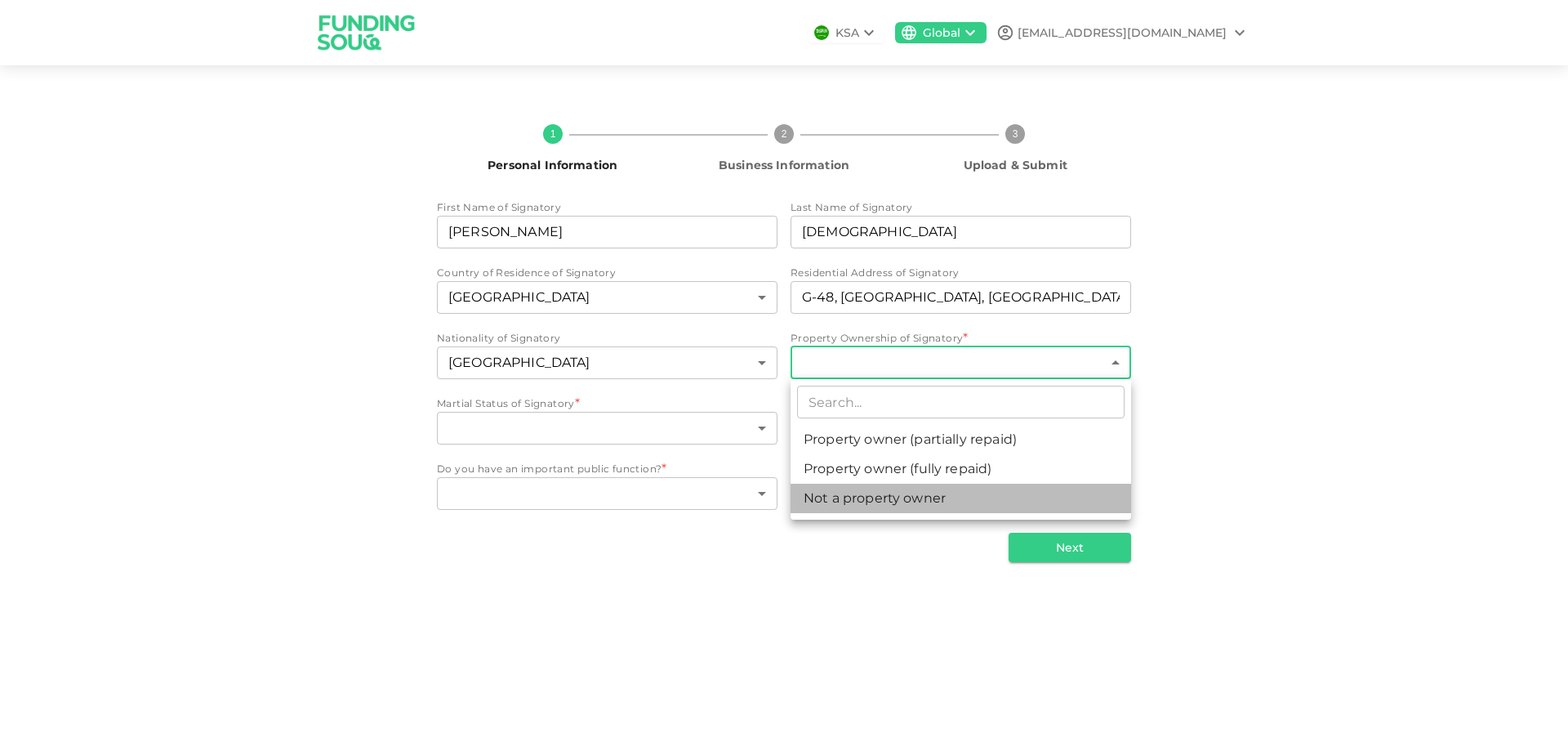
click at [854, 500] on li "Not a property owner" at bounding box center [960, 498] width 340 height 29
type input "3"
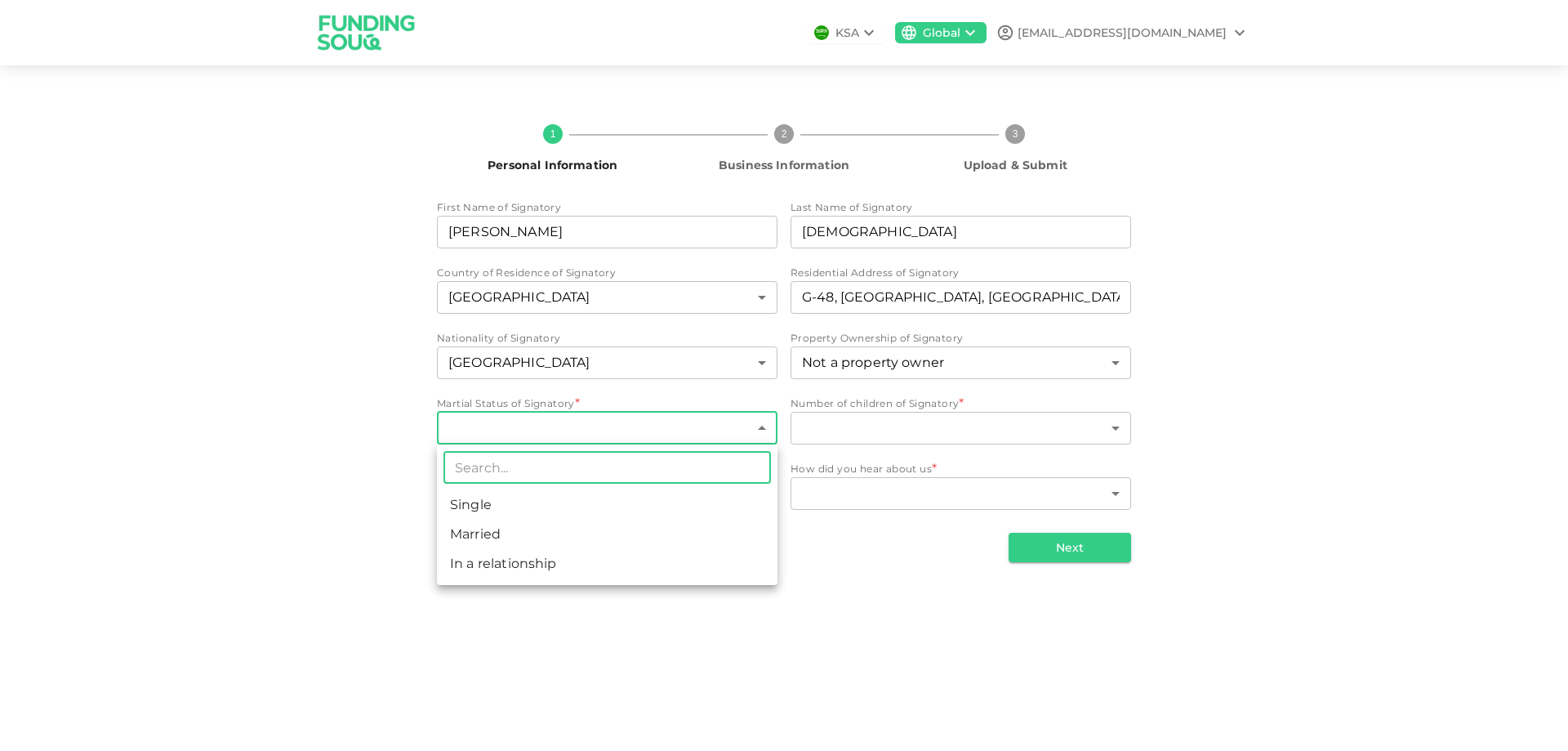
click at [482, 431] on body "KSA Global [EMAIL_ADDRESS][DOMAIN_NAME] 1 Personal Information 2 Business Infor…" at bounding box center [784, 375] width 1568 height 751
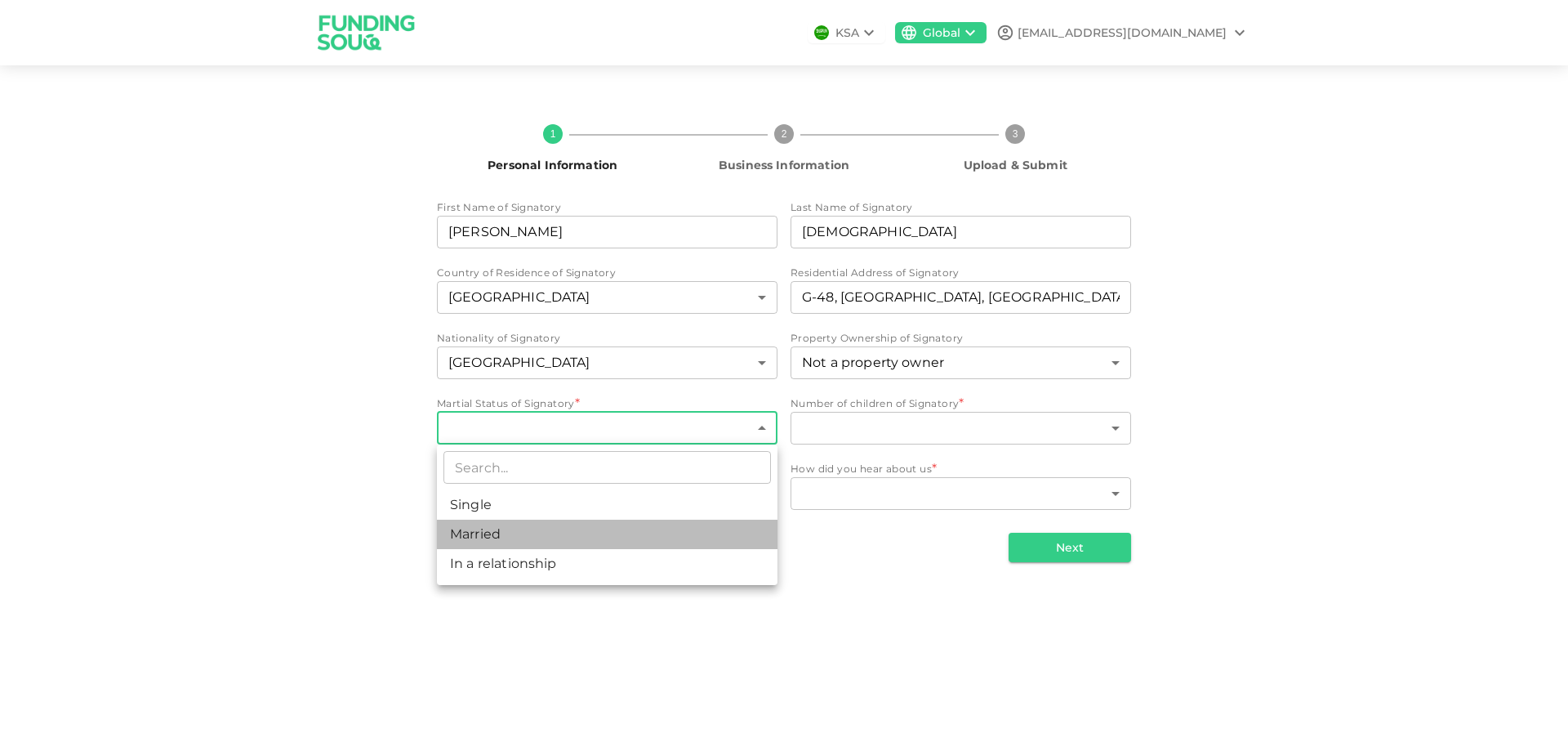
click at [474, 537] on li "Married" at bounding box center [607, 534] width 340 height 29
type input "2"
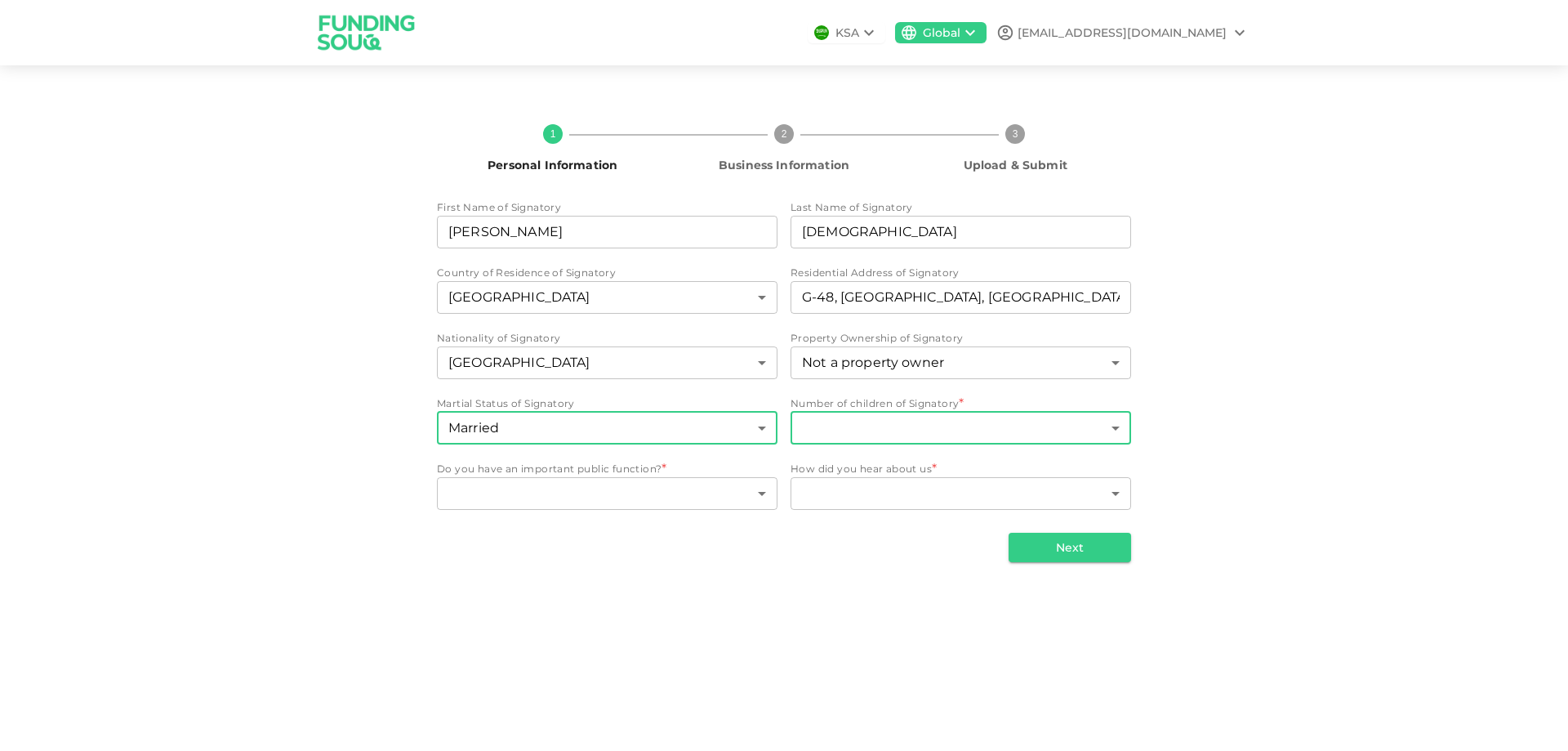
click at [971, 433] on body "KSA Global [EMAIL_ADDRESS][DOMAIN_NAME] 1 Personal Information 2 Business Infor…" at bounding box center [784, 375] width 1568 height 751
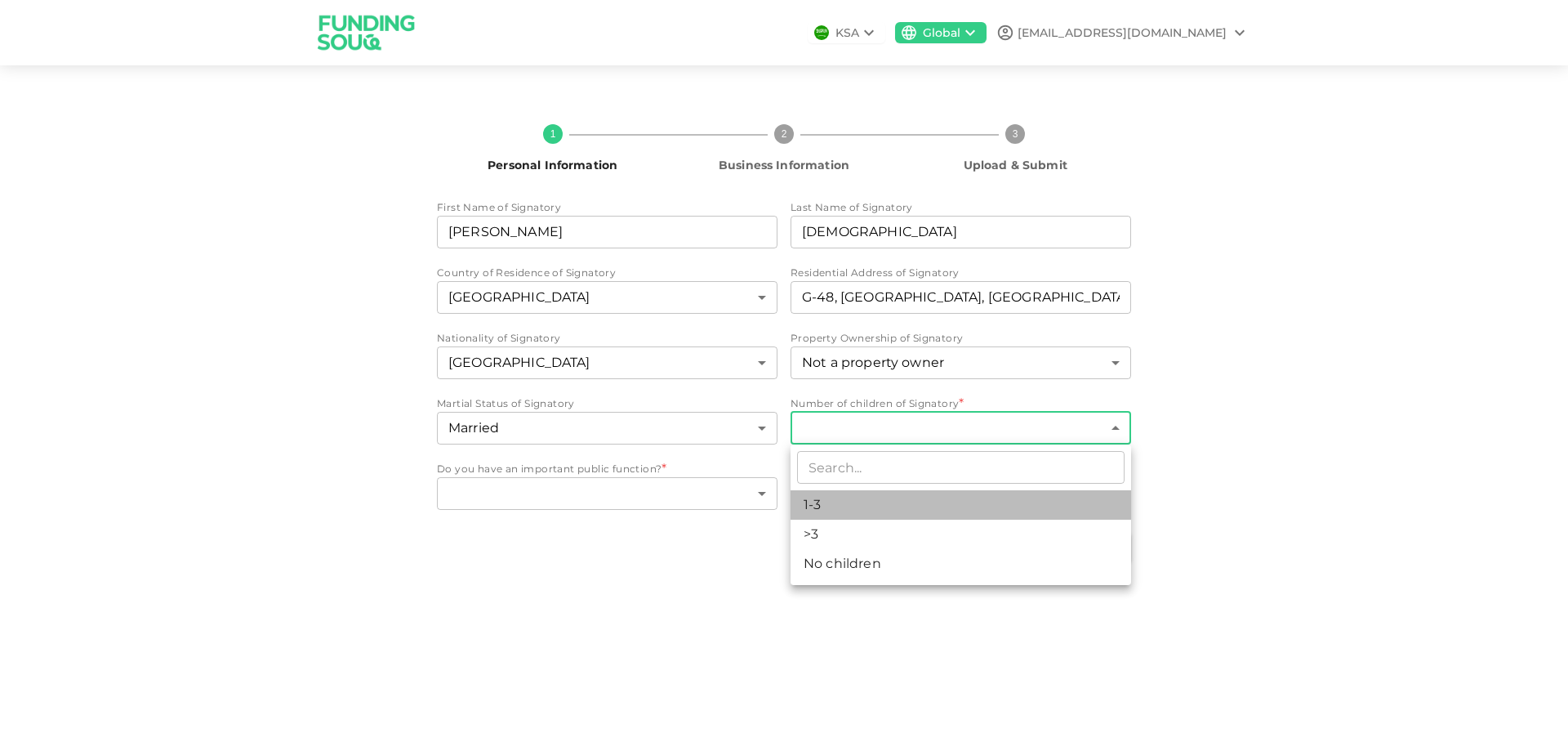
click at [818, 506] on li "1-3" at bounding box center [960, 505] width 340 height 29
type input "1"
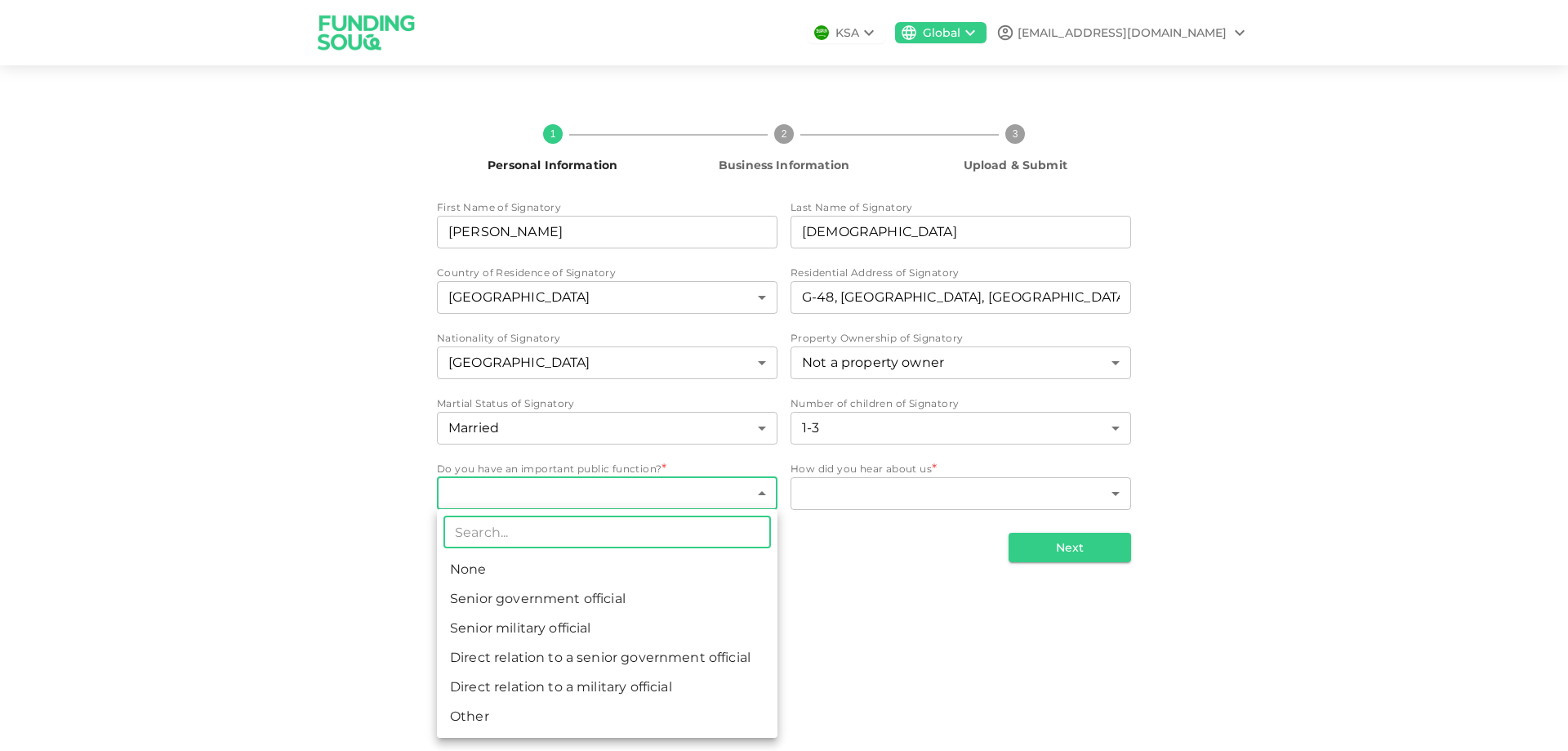
click at [578, 487] on body "KSA Global [EMAIL_ADDRESS][DOMAIN_NAME] 1 Personal Information 2 Business Infor…" at bounding box center [784, 375] width 1568 height 751
click at [491, 570] on li "None" at bounding box center [607, 569] width 340 height 29
type input "1"
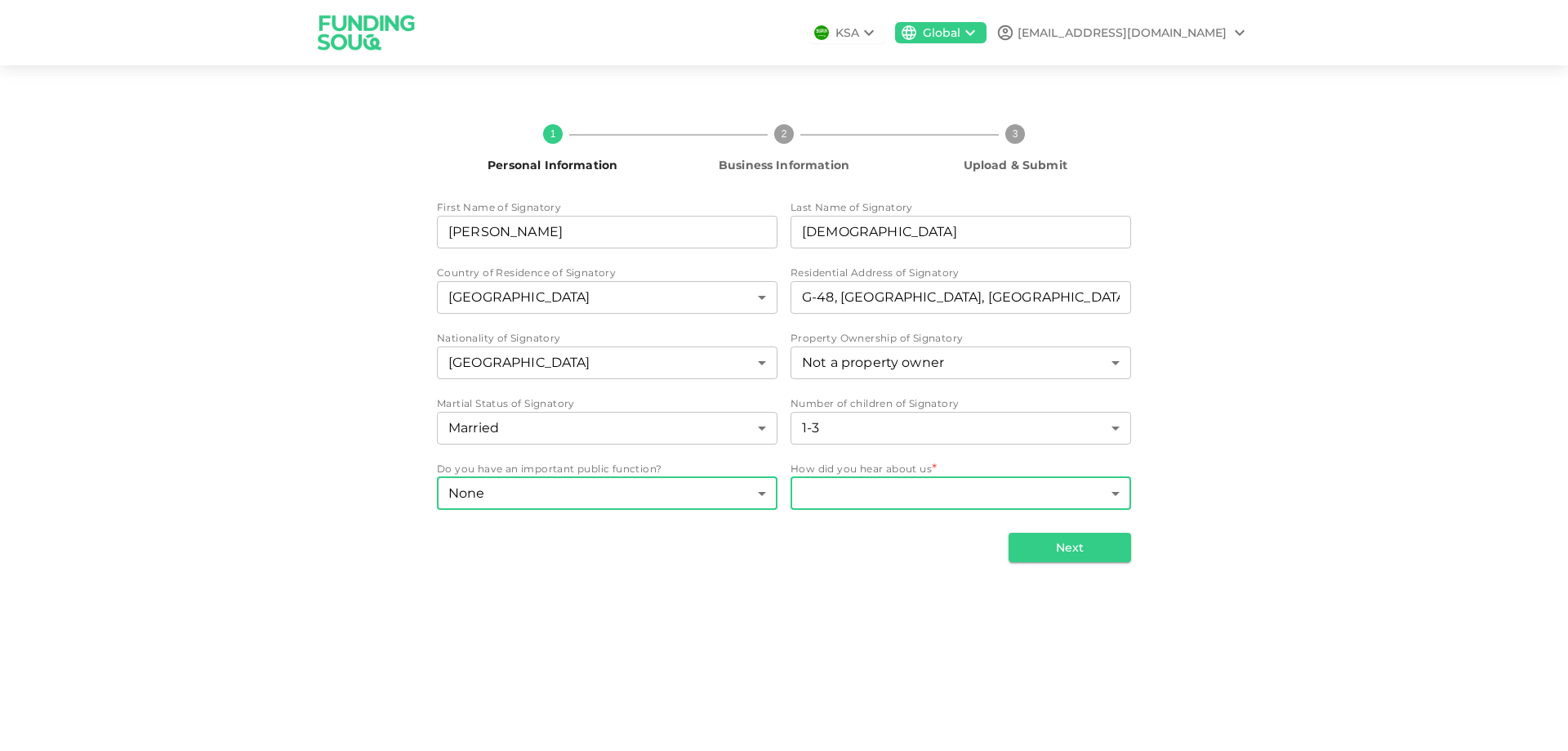
click at [876, 491] on body "KSA Global [EMAIL_ADDRESS][DOMAIN_NAME] 1 Personal Information 2 Business Infor…" at bounding box center [784, 375] width 1568 height 751
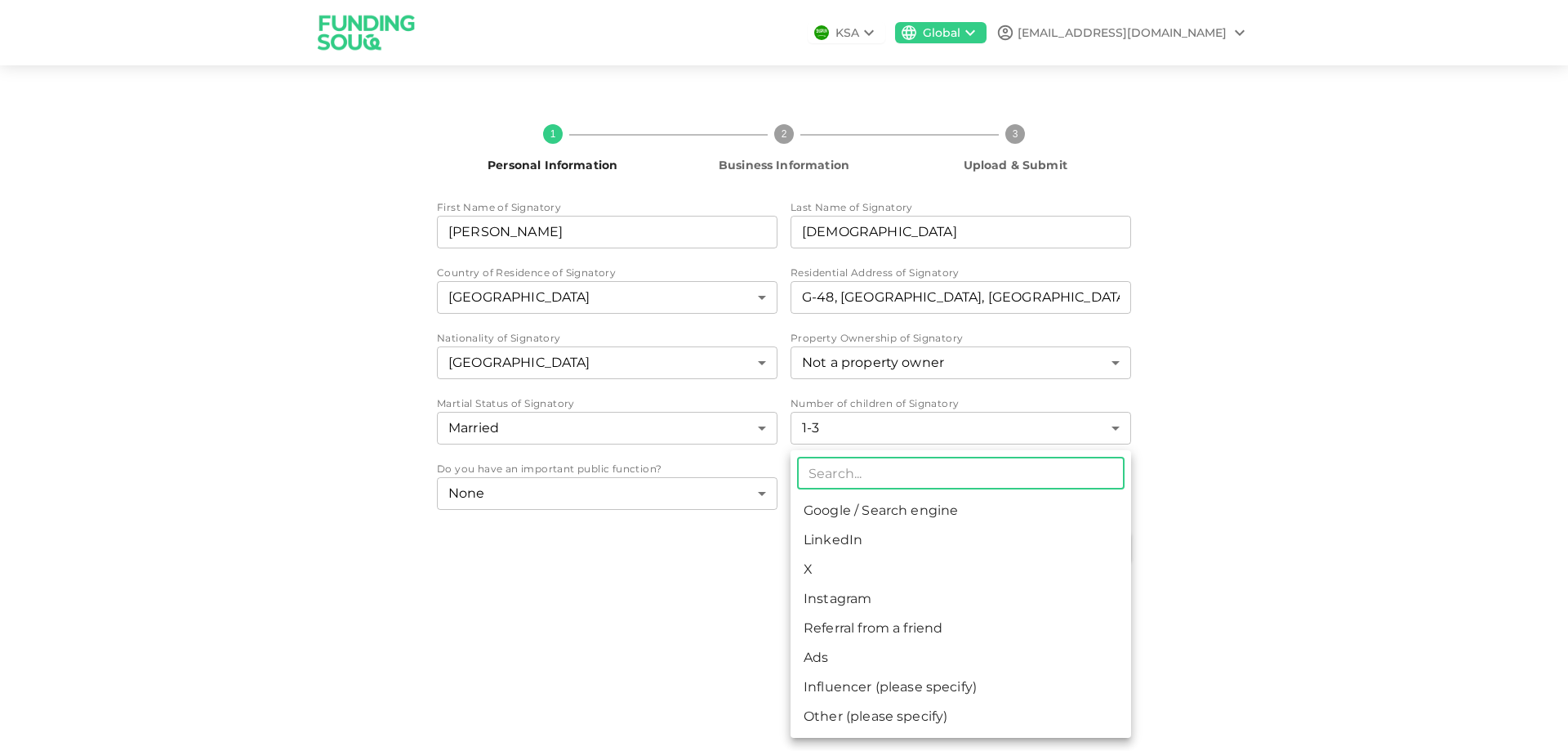
click at [851, 509] on li "Google / Search engine" at bounding box center [960, 510] width 340 height 29
type input "1"
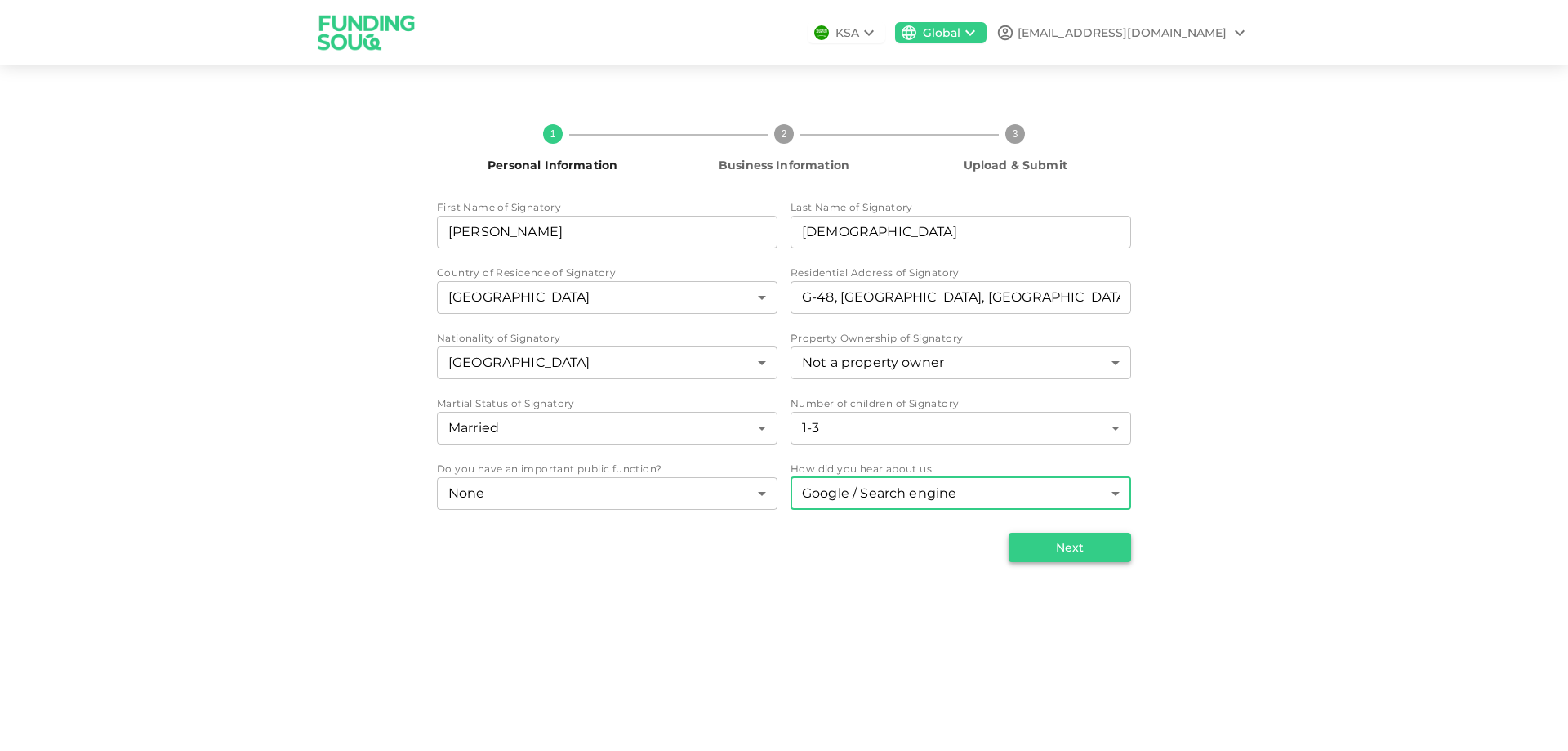
click at [1070, 548] on button "Next" at bounding box center [1070, 548] width 122 height 29
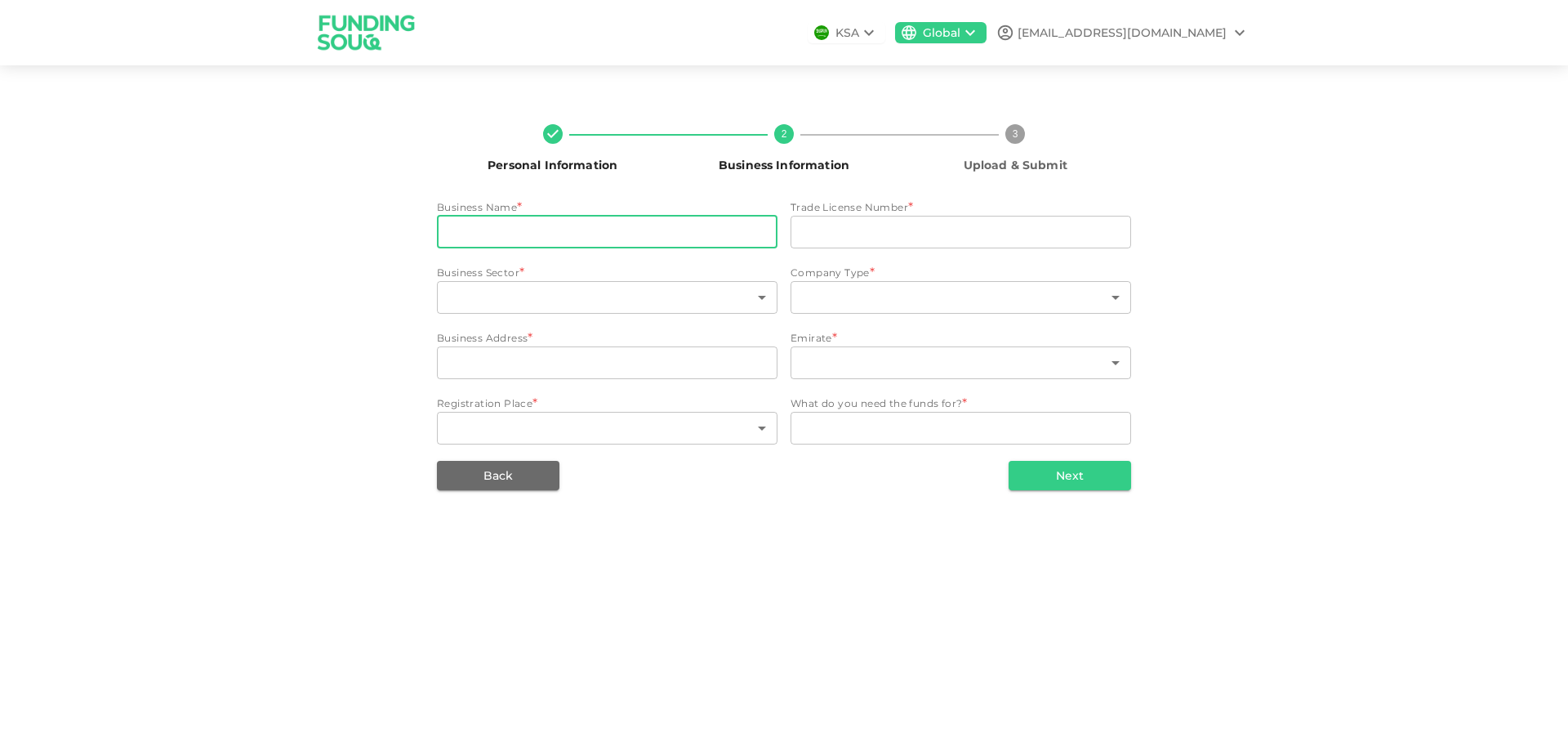
click at [678, 225] on input "businessName" at bounding box center [607, 232] width 340 height 33
type input "FLY EXPERT TRAVEL AND TOURISM"
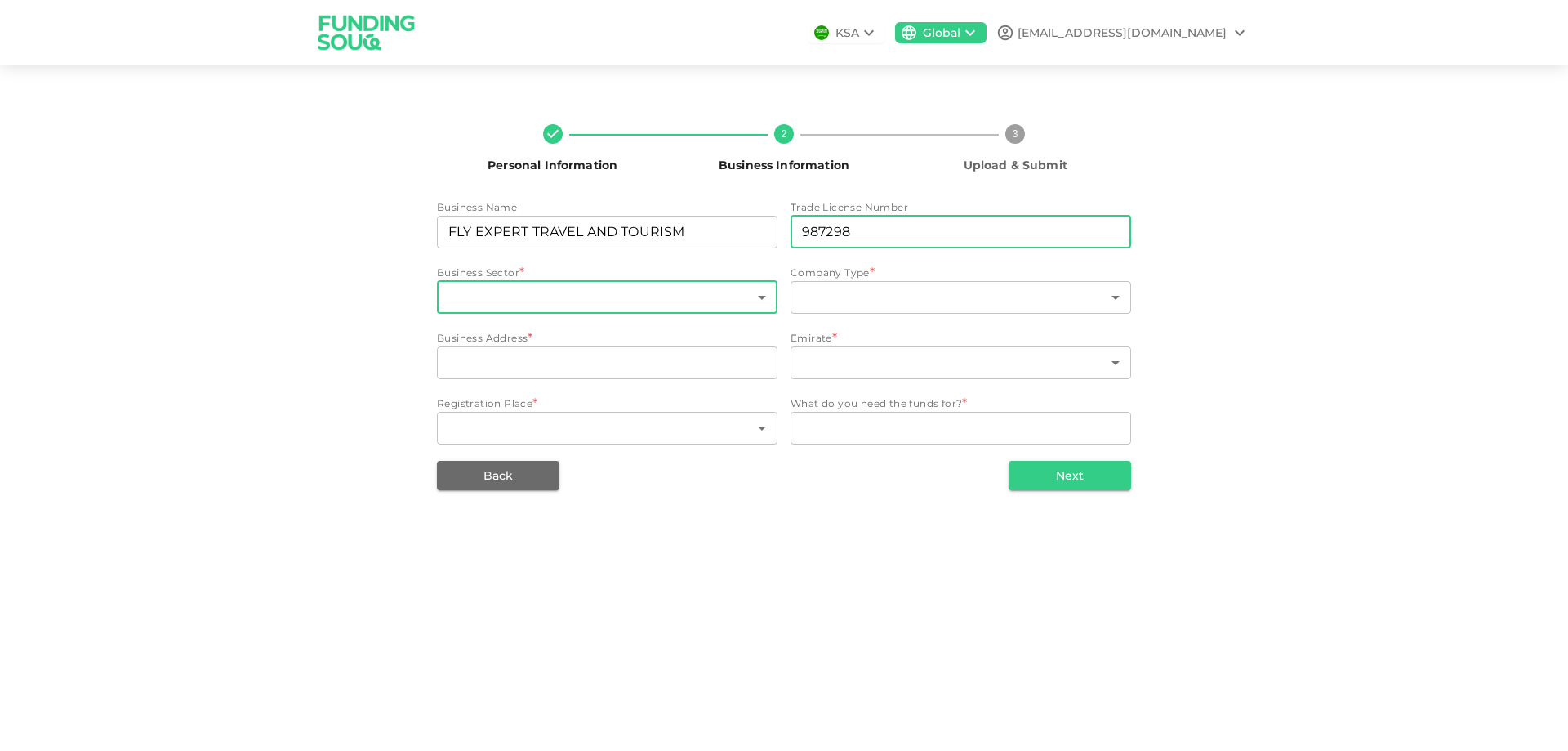
type input "987298"
click at [535, 292] on body "KSA Global [EMAIL_ADDRESS][DOMAIN_NAME] Personal Information 2 Business Informa…" at bounding box center [784, 375] width 1568 height 751
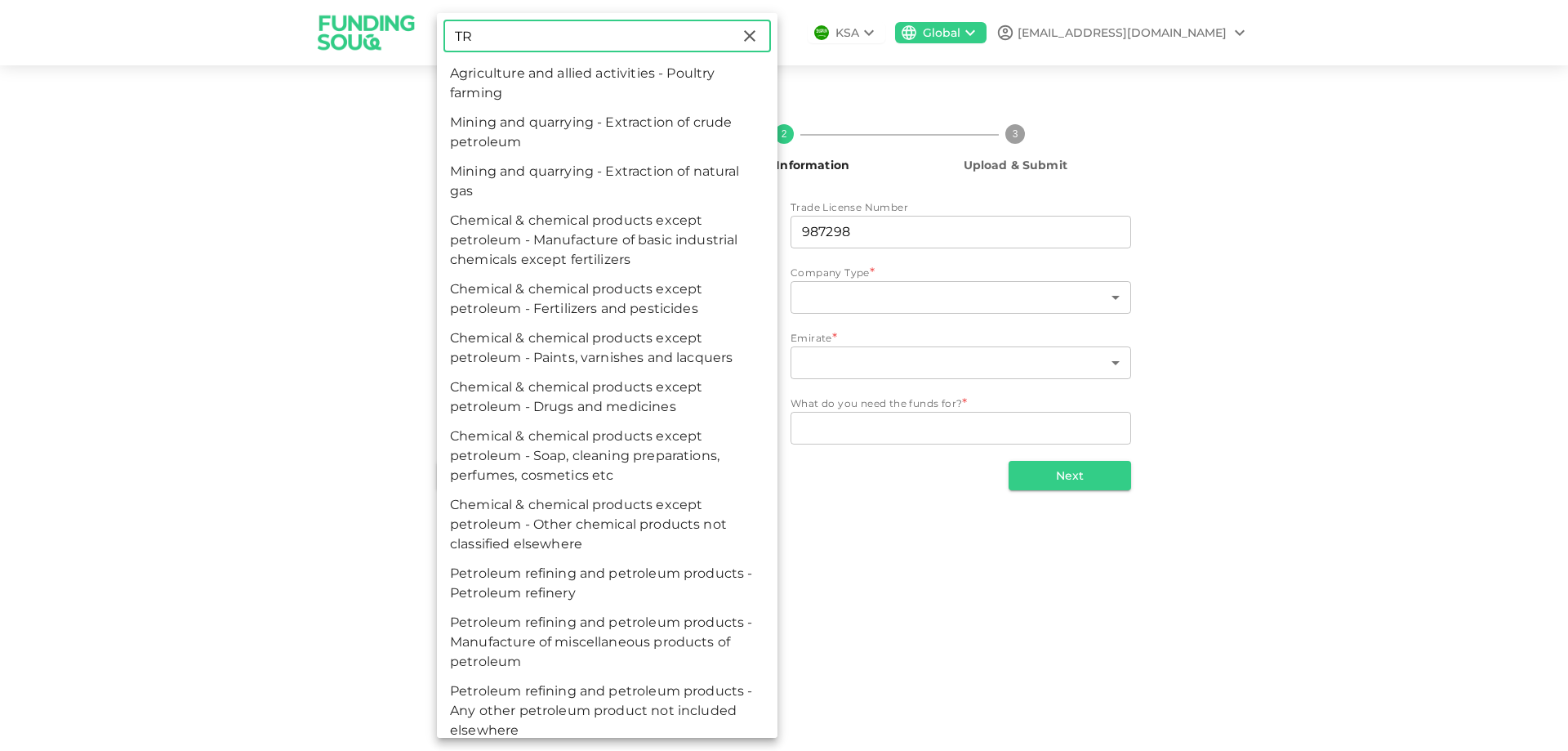
type input "T"
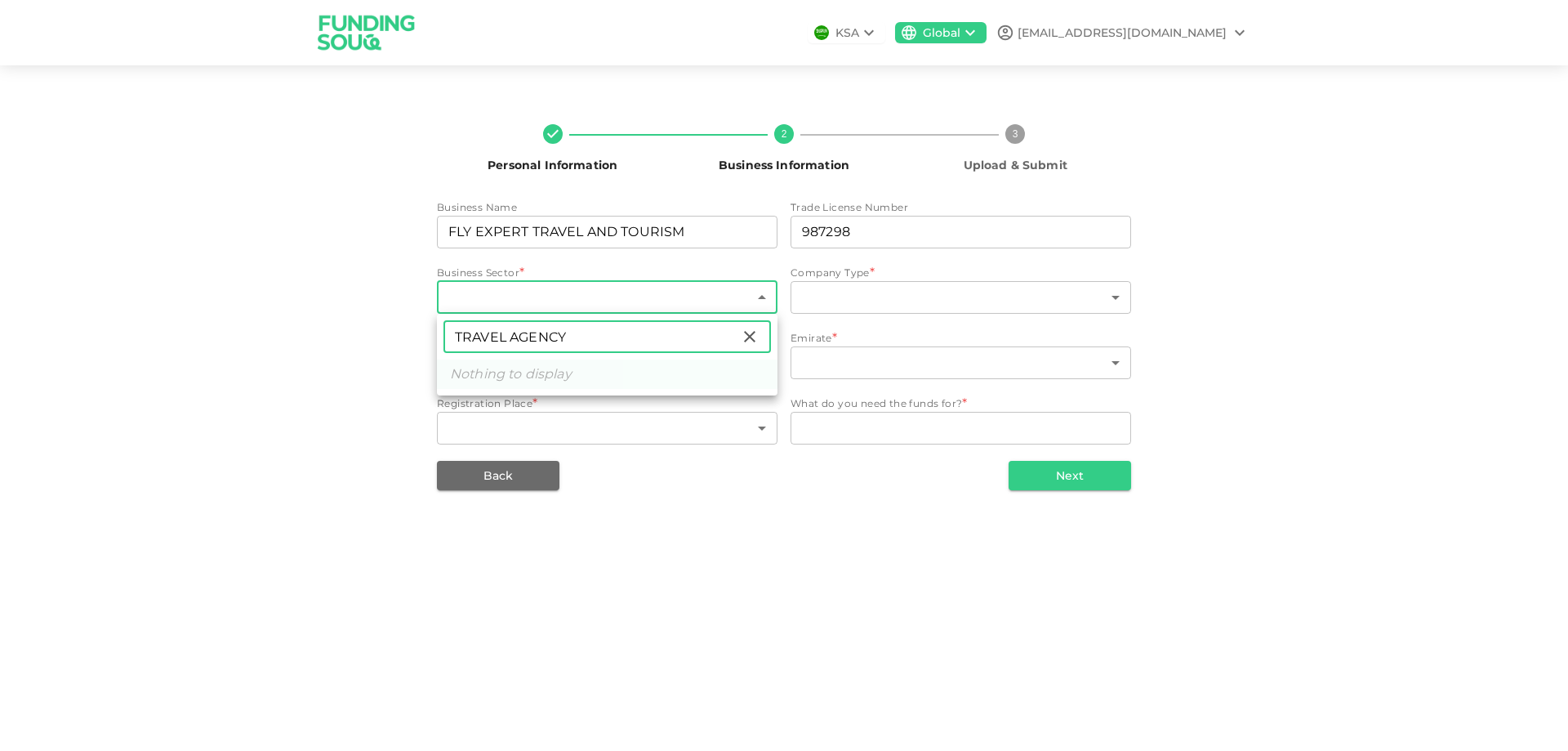
type input "TRAVEL AGENCY"
click at [881, 300] on div at bounding box center [784, 375] width 1568 height 751
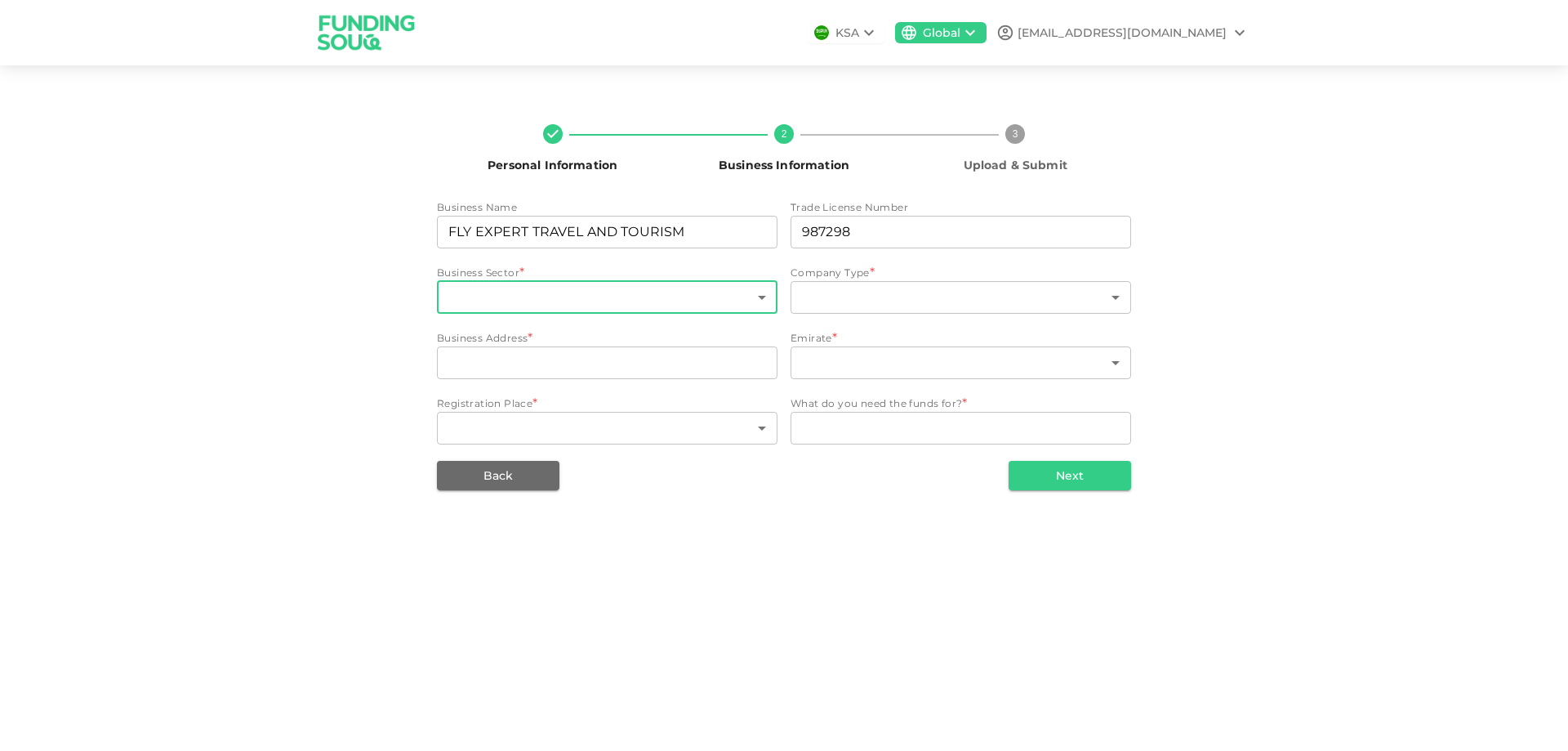
click at [881, 300] on body "KSA Global [EMAIL_ADDRESS][DOMAIN_NAME] Personal Information 2 Business Informa…" at bounding box center [784, 375] width 1568 height 751
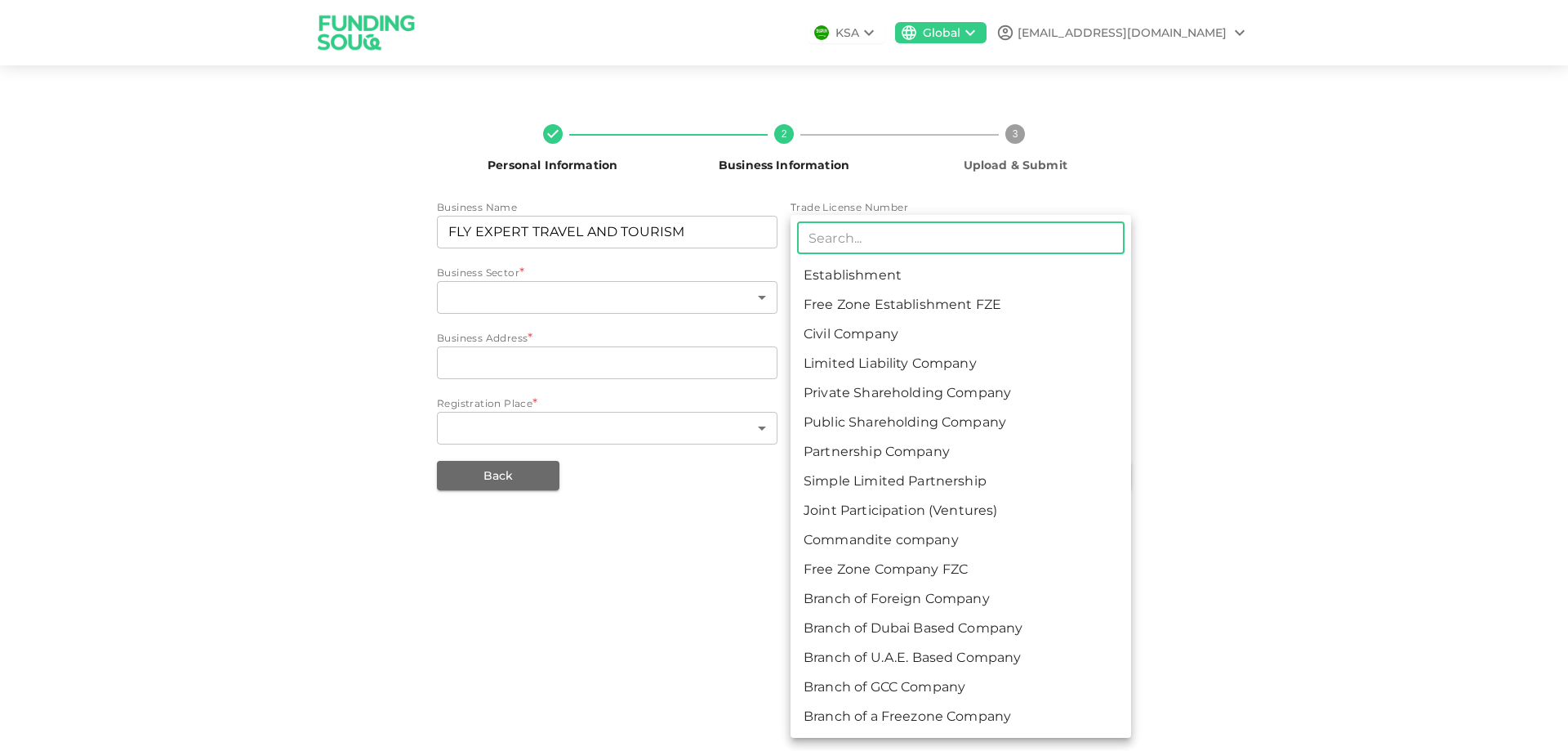
click at [648, 285] on div at bounding box center [784, 375] width 1568 height 751
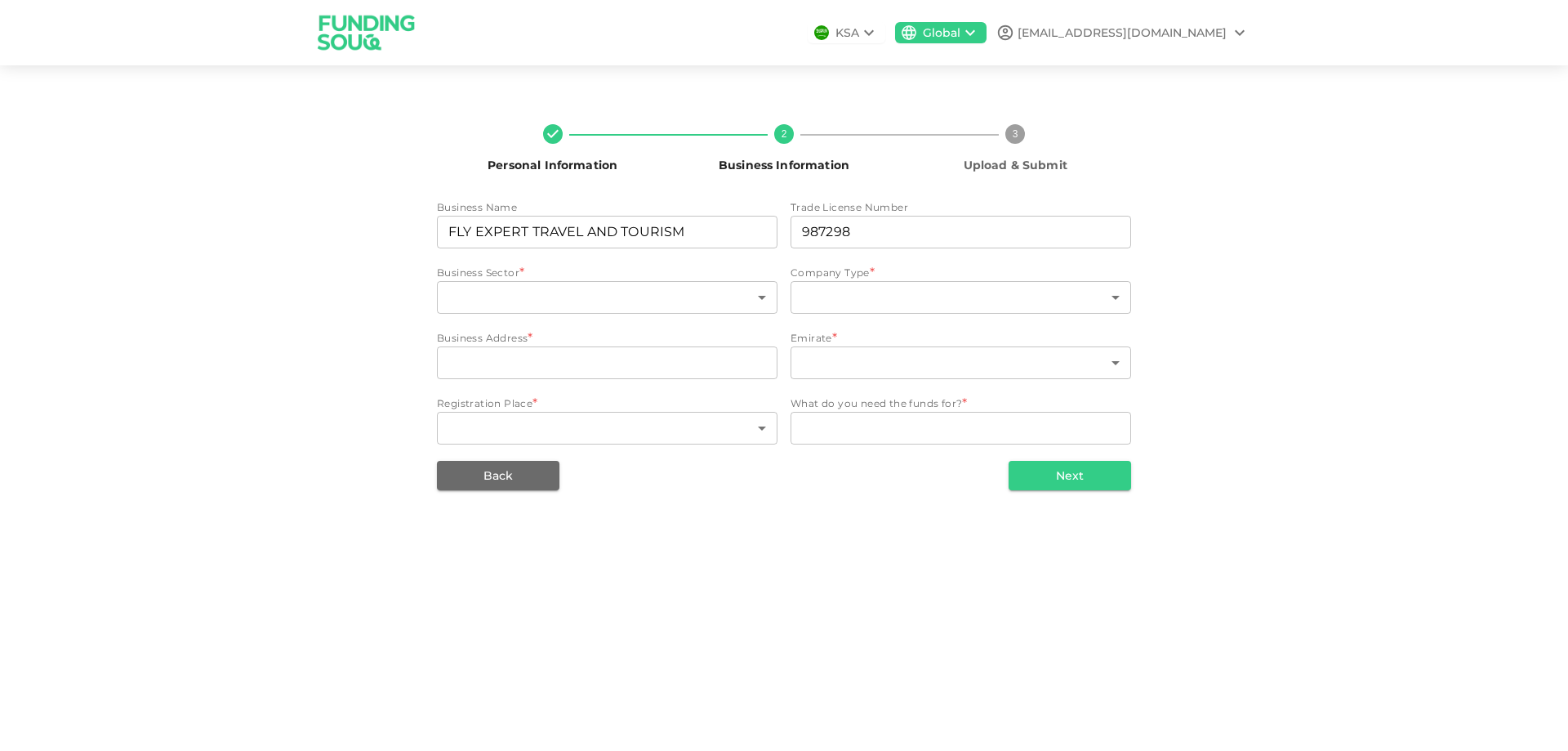
click at [659, 294] on div "​ Establishment Free Zone Establishment FZE Civil Company Limited Liability Com…" at bounding box center [784, 375] width 1568 height 751
click at [664, 299] on body "KSA Global [EMAIL_ADDRESS][DOMAIN_NAME] Personal Information 2 Business Informa…" at bounding box center [784, 375] width 1568 height 751
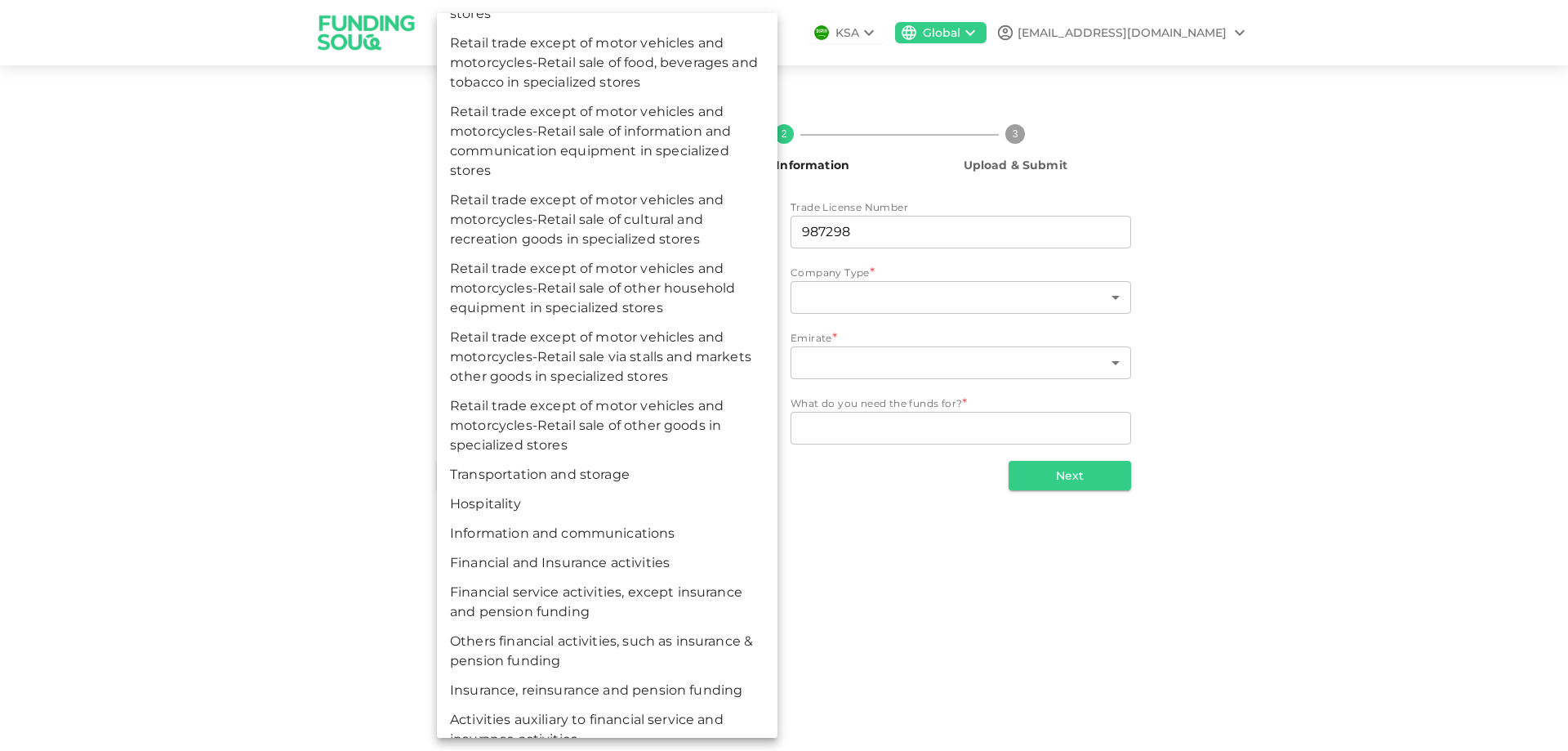
scroll to position [8060, 0]
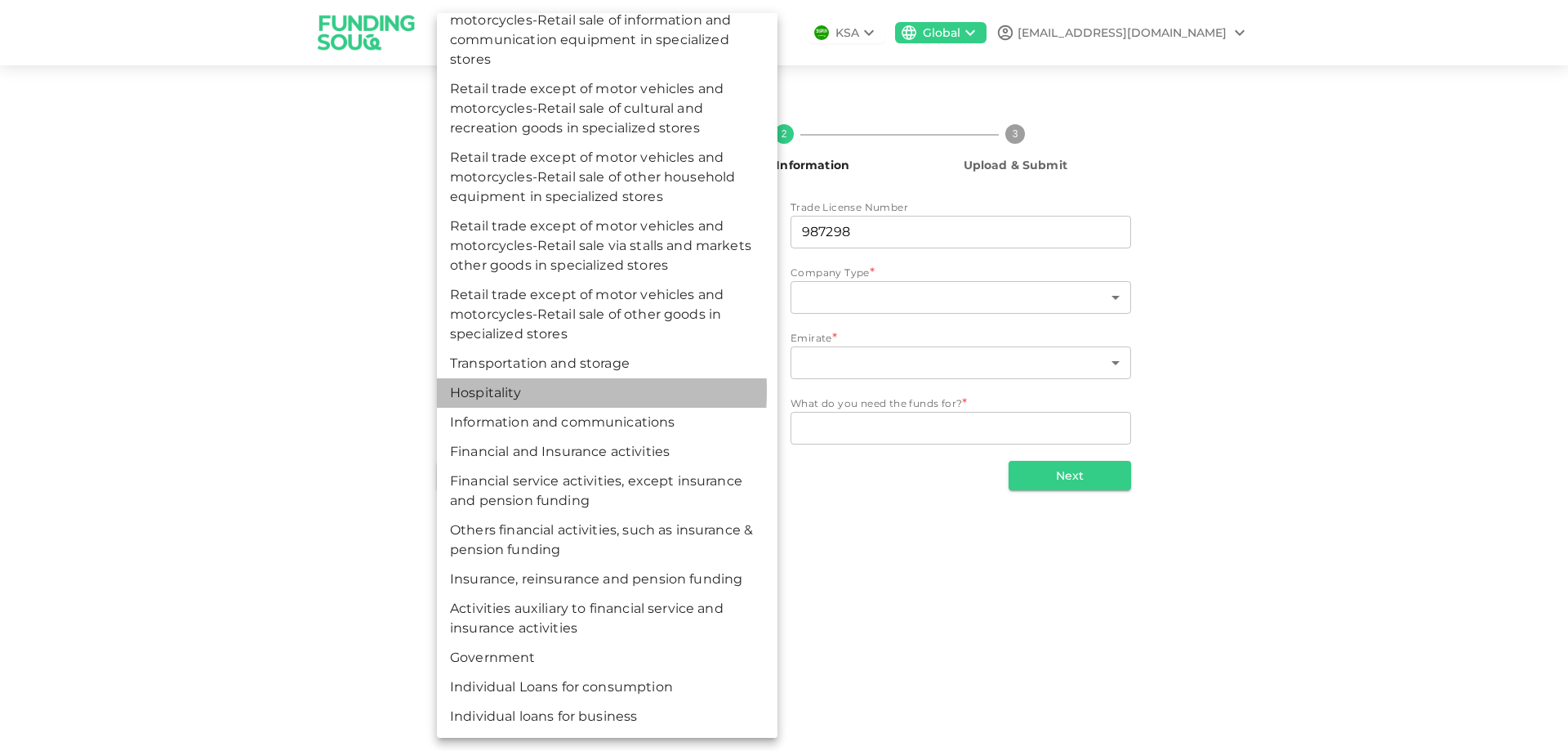
click at [471, 391] on li "Hospitality" at bounding box center [607, 392] width 340 height 29
type input "160"
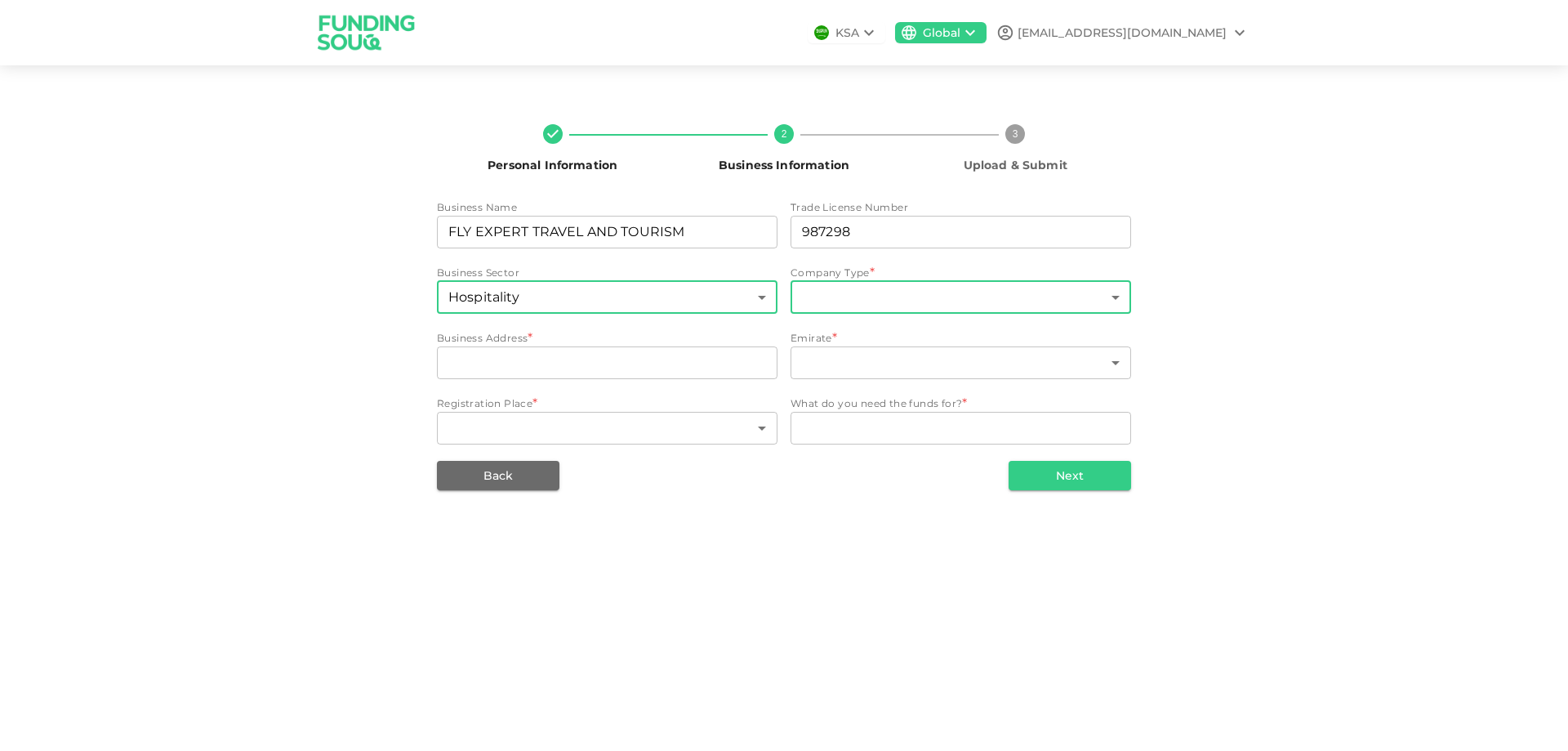
click at [852, 289] on body "KSA Global [EMAIL_ADDRESS][DOMAIN_NAME] Personal Information 2 Business Informa…" at bounding box center [784, 375] width 1568 height 751
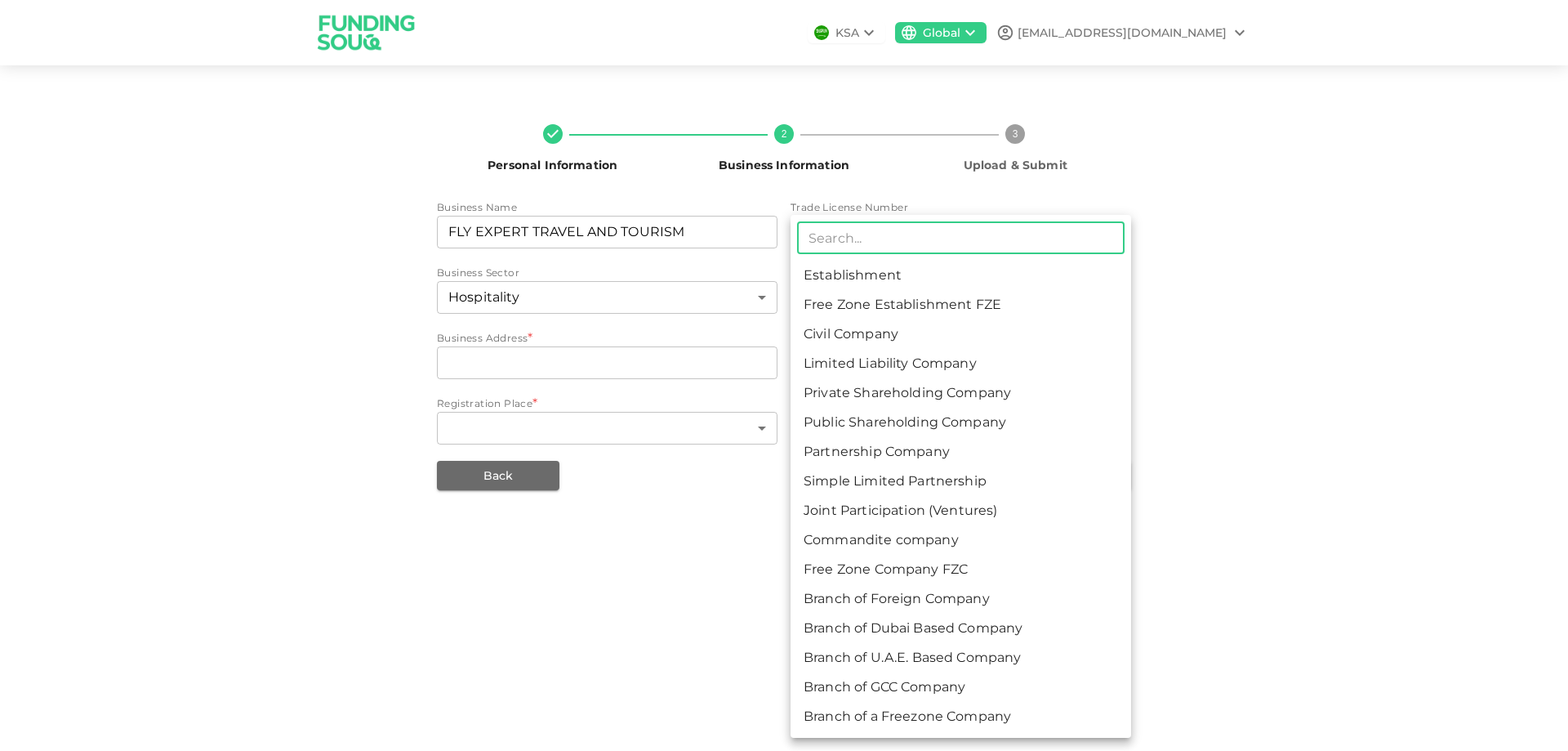
click at [854, 455] on li "Partnership Company" at bounding box center [960, 452] width 340 height 29
type input "7"
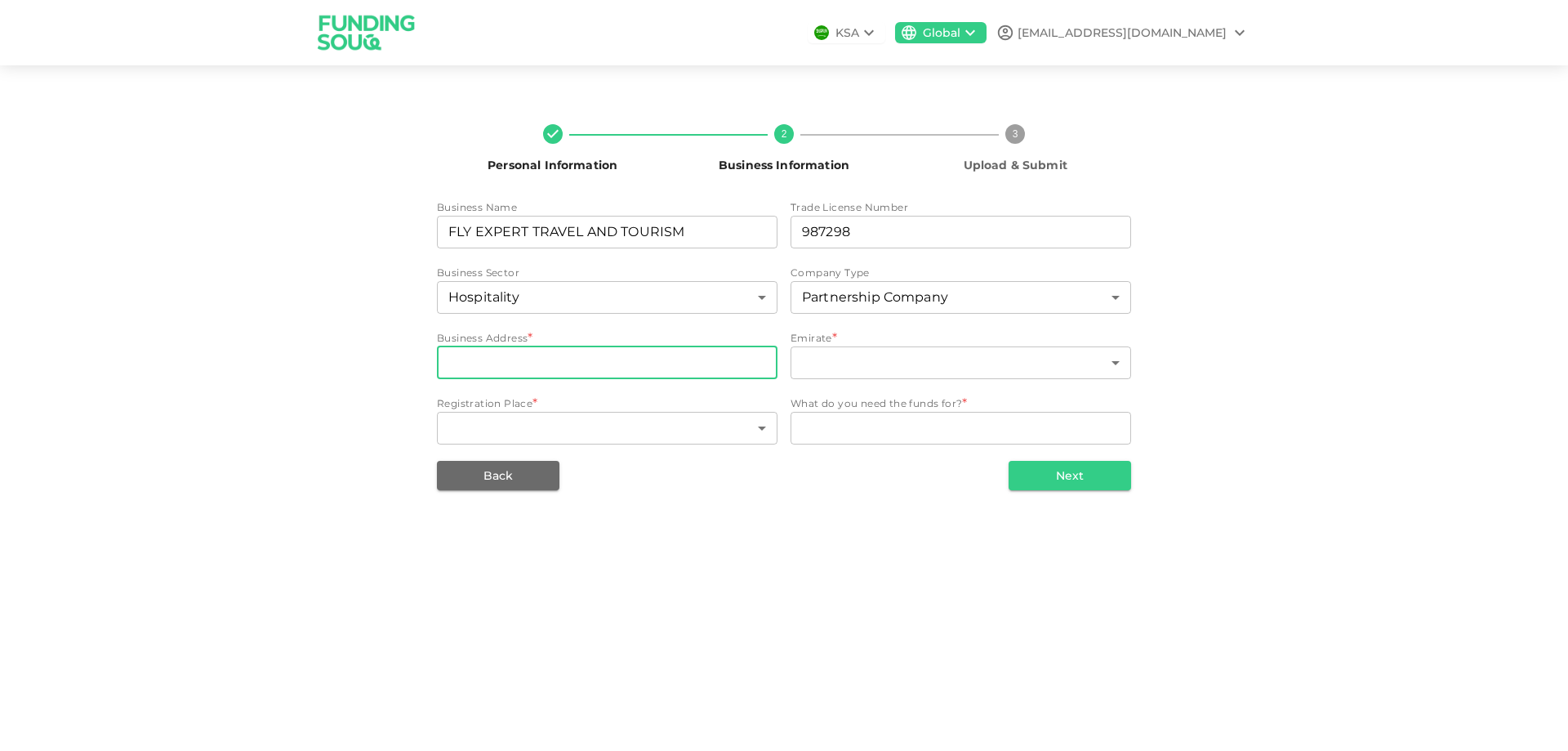
click at [502, 360] on input "businessAddress" at bounding box center [607, 362] width 340 height 33
type input "F"
type input "71, AL NAKHEEL STREET NAIF"
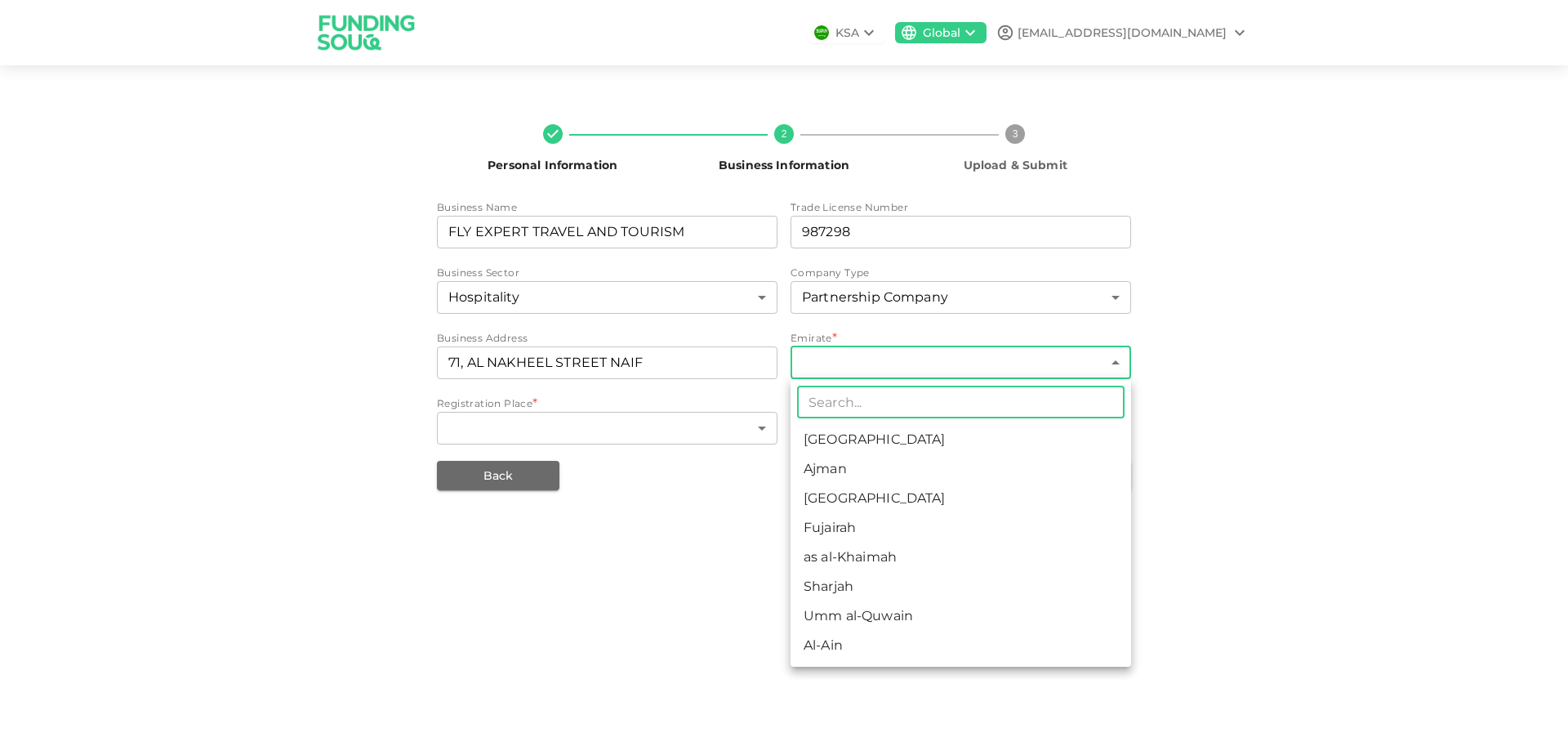
click at [842, 372] on body "KSA Global [EMAIL_ADDRESS][DOMAIN_NAME] Personal Information 2 Business Informa…" at bounding box center [784, 375] width 1568 height 751
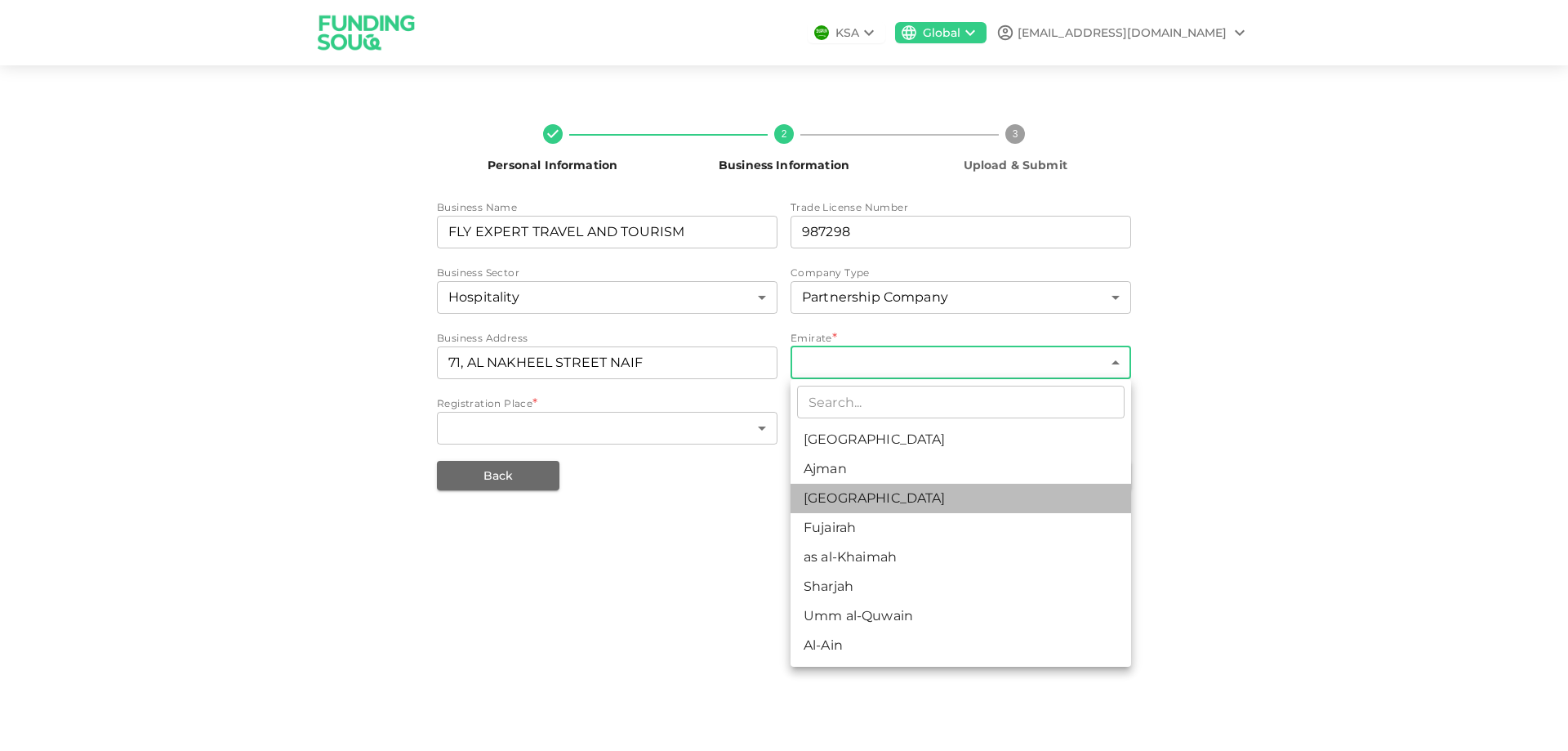
click at [837, 500] on li "[GEOGRAPHIC_DATA]" at bounding box center [960, 498] width 340 height 29
type input "3"
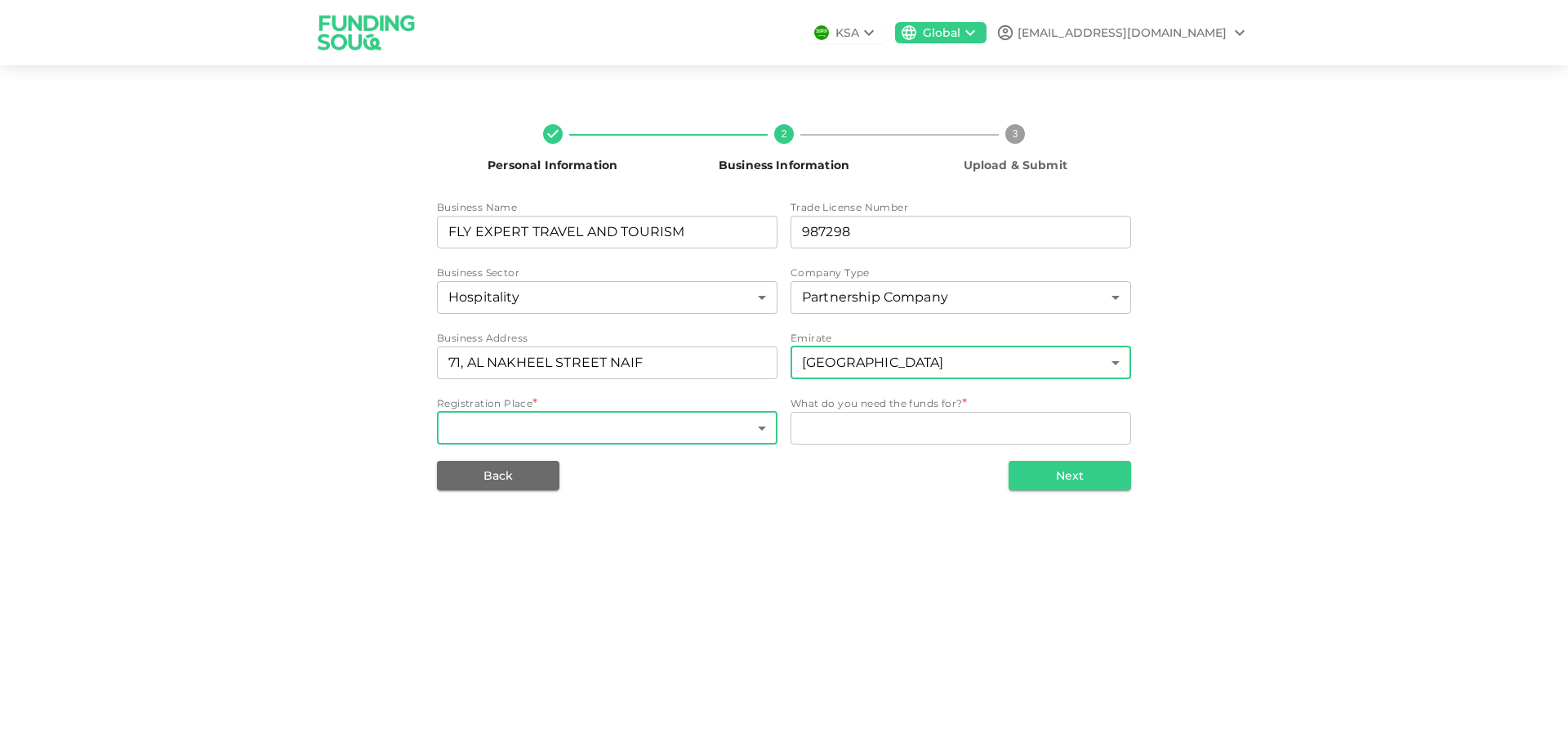
click at [575, 426] on body "KSA Global [EMAIL_ADDRESS][DOMAIN_NAME] Personal Information 2 Business Informa…" at bounding box center [784, 375] width 1568 height 751
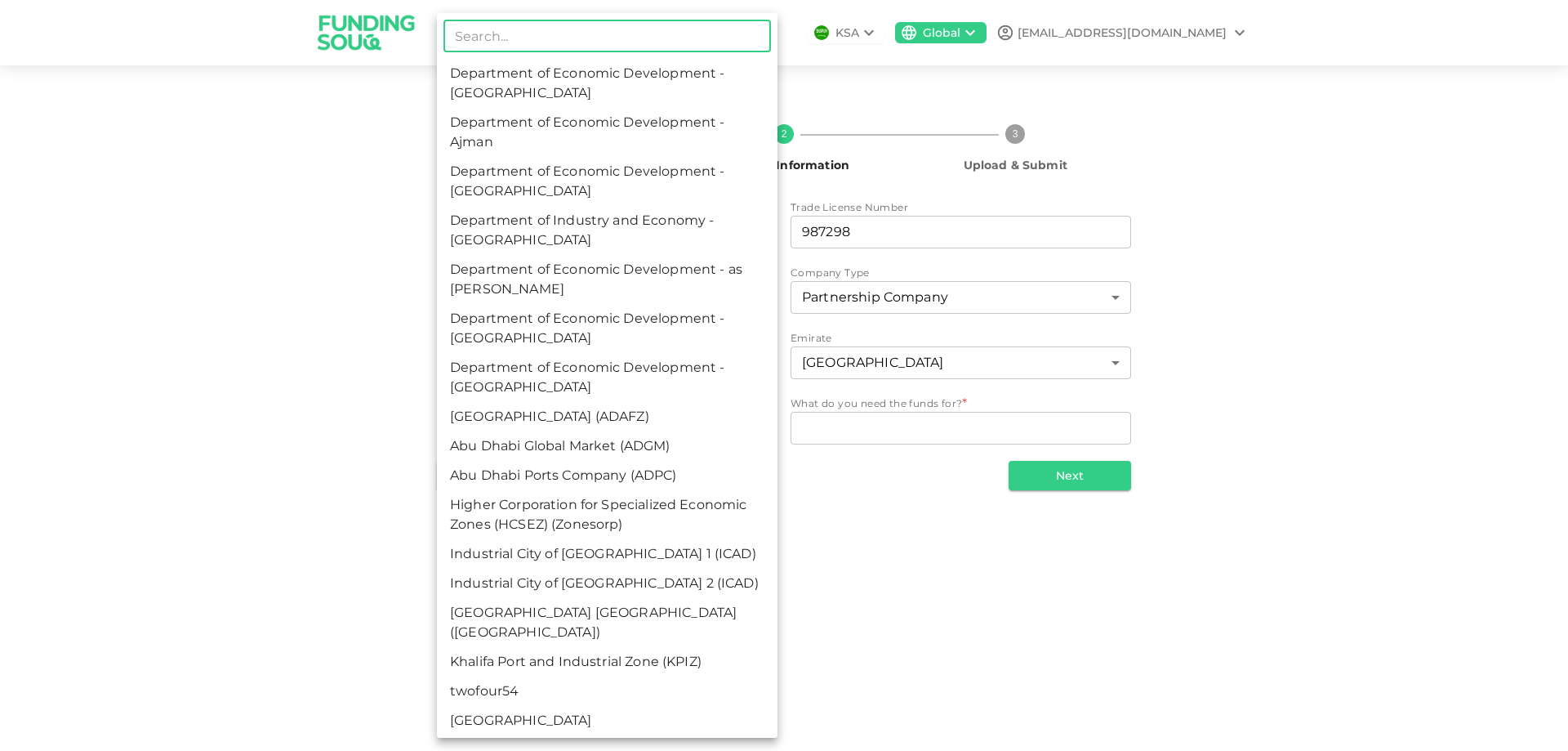
click at [486, 190] on li "Department of Economic Development - [GEOGRAPHIC_DATA]" at bounding box center [607, 182] width 340 height 49
type input "3"
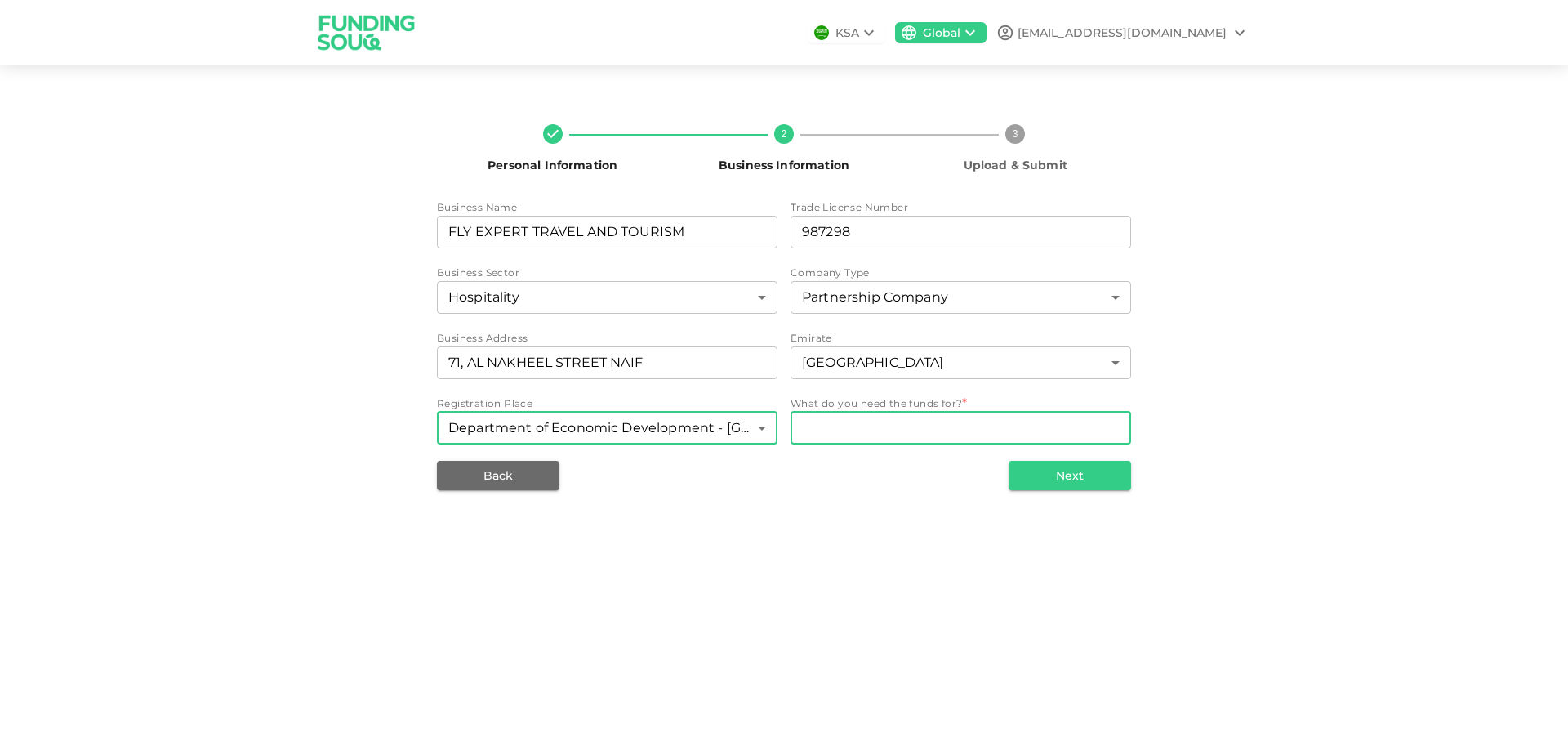
click at [911, 434] on textarea "WhatDoYouNeedFundsFor" at bounding box center [961, 427] width 318 height 19
type textarea "FOR BUSINESS"
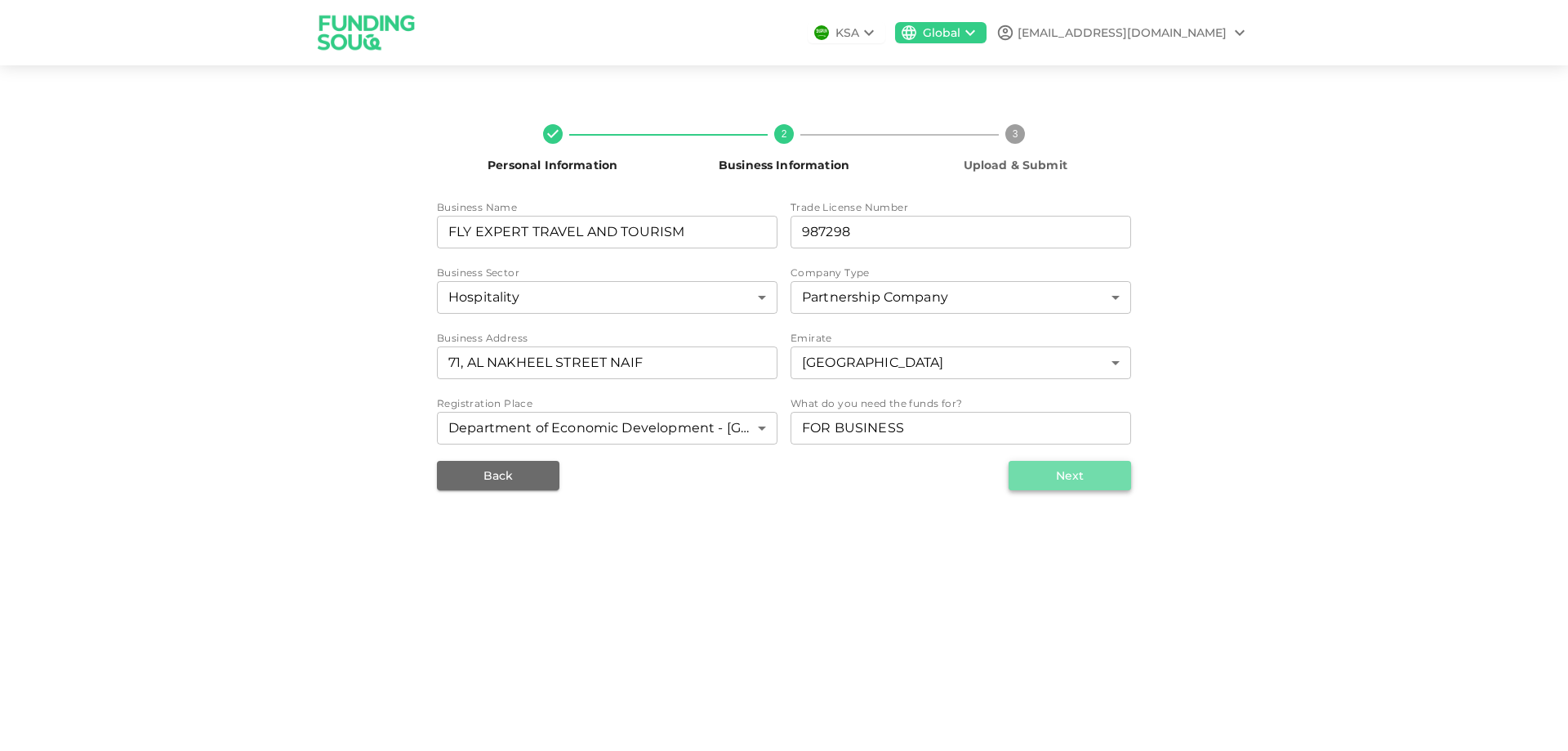
click at [1077, 473] on button "Next" at bounding box center [1070, 475] width 122 height 29
